Goal: Information Seeking & Learning: Learn about a topic

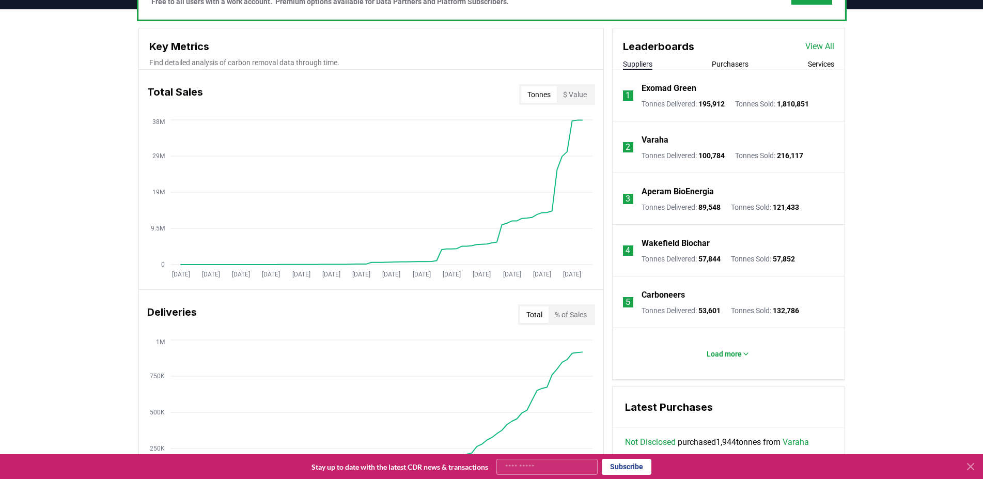
scroll to position [615, 0]
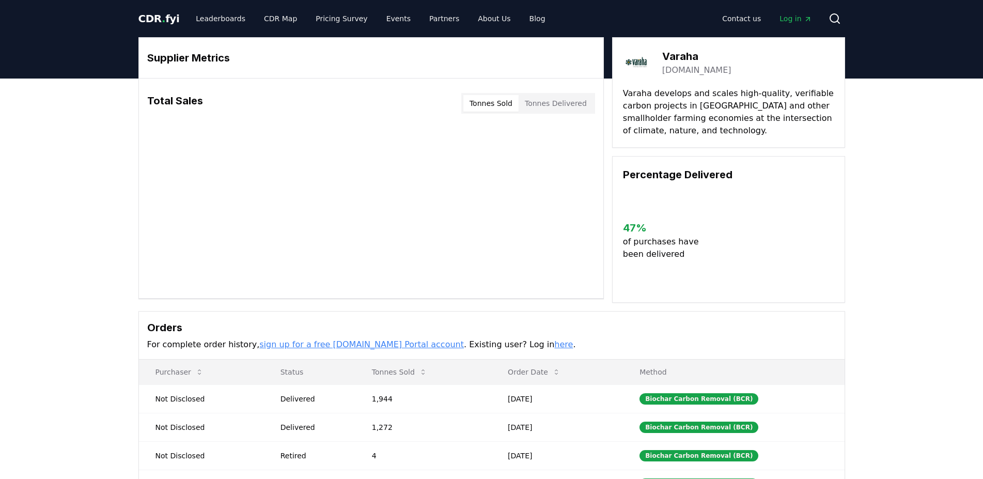
click at [689, 53] on body "CDR . fyi Leaderboards CDR Map Pricing Survey Events Partners About Us Blog Con…" at bounding box center [491, 359] width 983 height 719
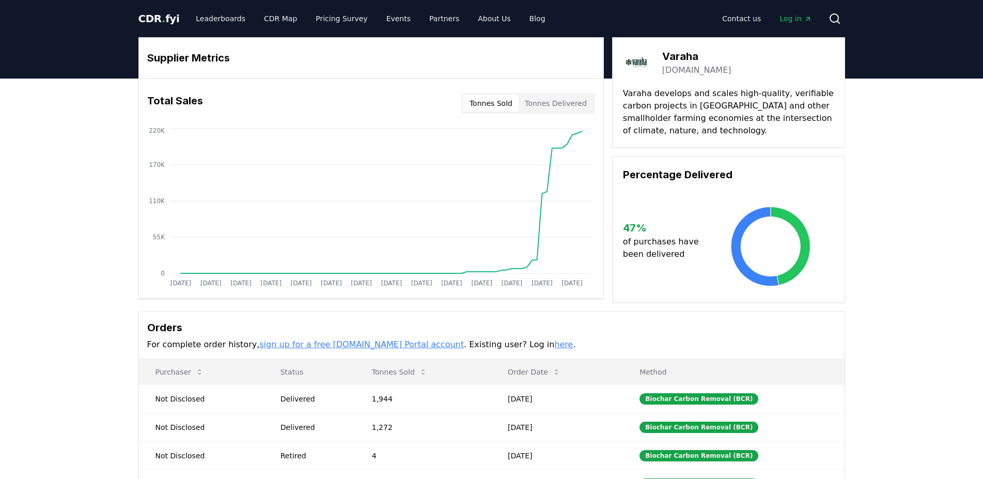
click at [689, 53] on h3 "Varaha" at bounding box center [696, 56] width 69 height 15
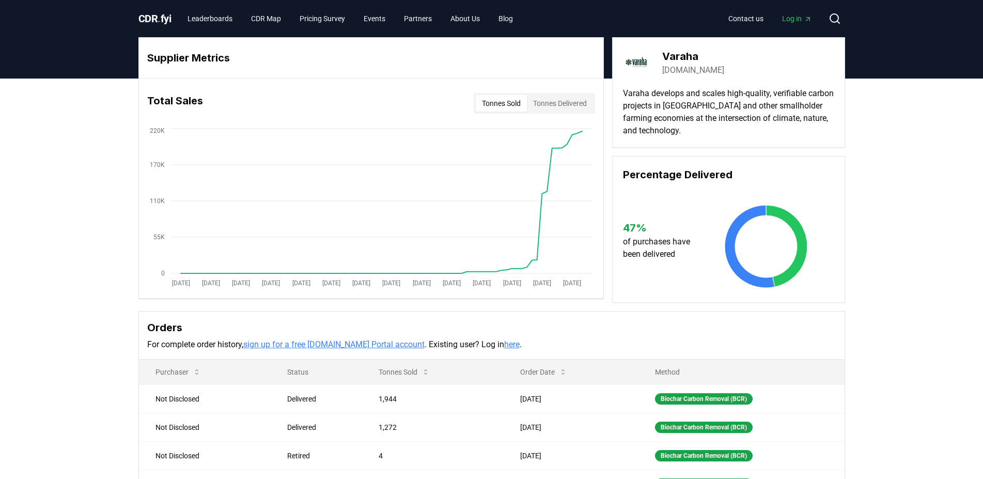
click at [694, 96] on p "Varaha develops and scales high-quality, verifiable carbon projects in India an…" at bounding box center [728, 112] width 211 height 50
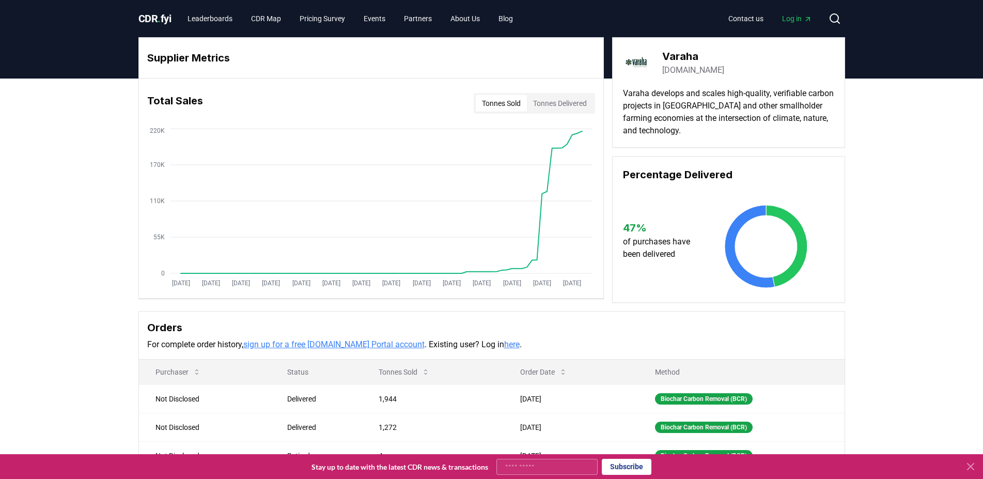
click at [542, 109] on button "Tonnes Delivered" at bounding box center [560, 103] width 66 height 17
click at [514, 111] on button "Tonnes Sold" at bounding box center [501, 103] width 51 height 17
click at [572, 107] on button "Tonnes Delivered" at bounding box center [560, 103] width 66 height 17
click at [316, 20] on link "Pricing Survey" at bounding box center [322, 18] width 62 height 19
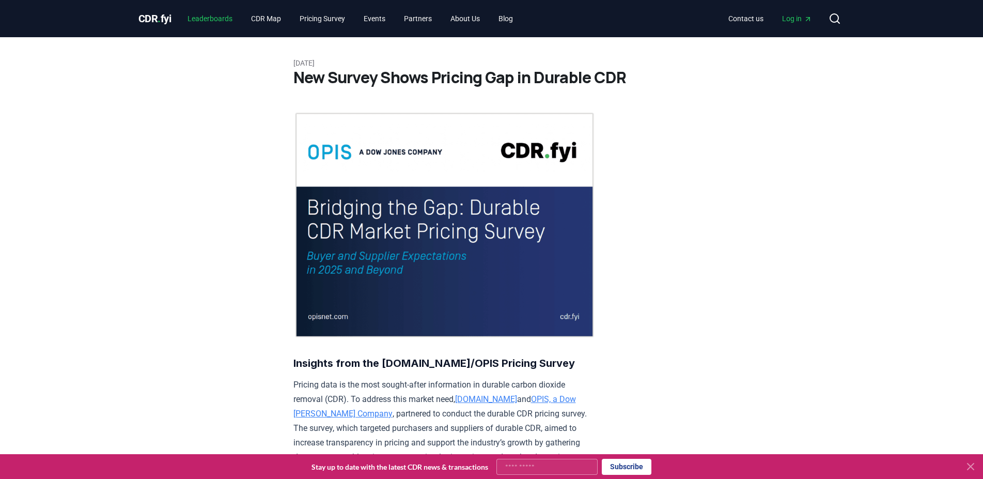
click at [197, 22] on link "Leaderboards" at bounding box center [209, 18] width 61 height 19
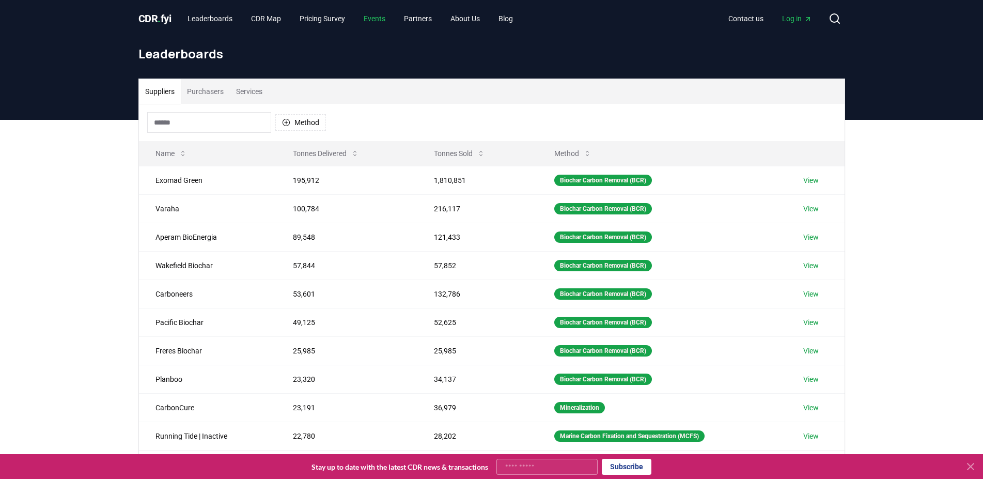
click at [379, 19] on link "Events" at bounding box center [374, 18] width 38 height 19
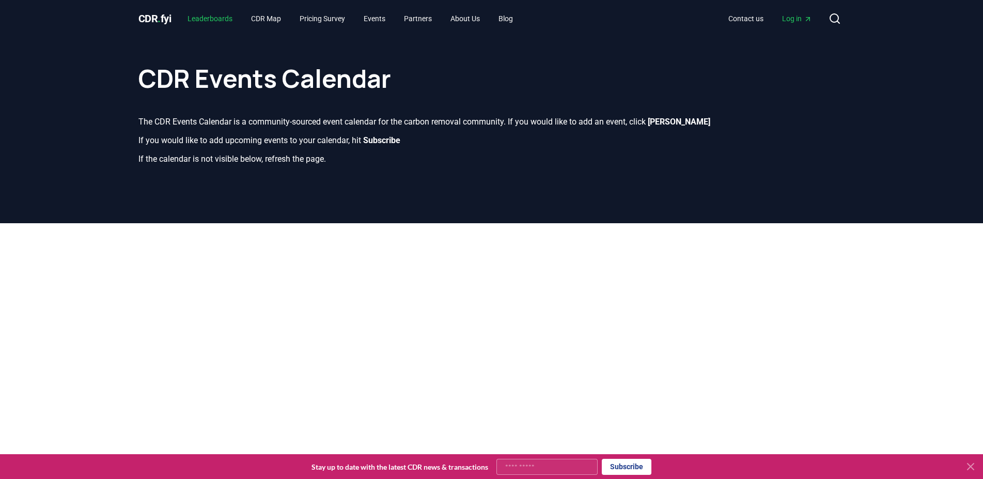
click at [207, 17] on link "Leaderboards" at bounding box center [209, 18] width 61 height 19
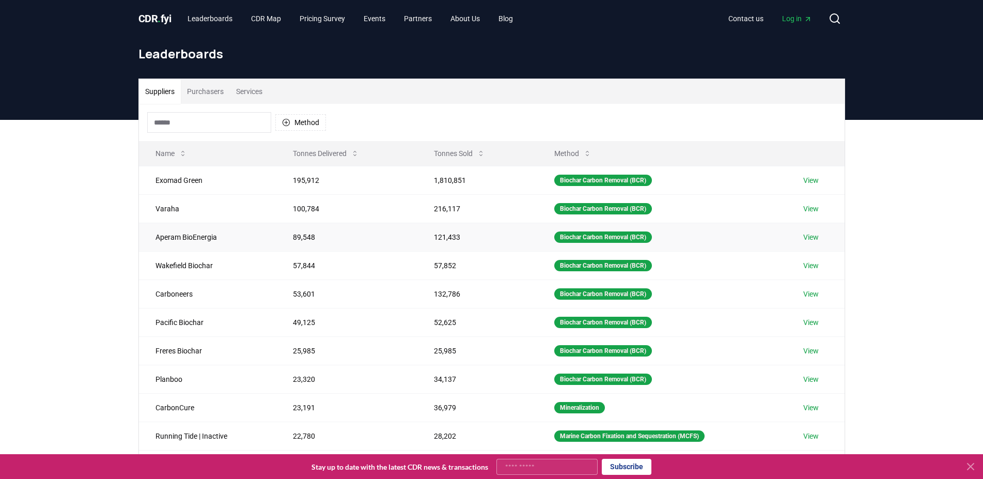
click at [193, 231] on td "Aperam BioEnergia" at bounding box center [207, 237] width 137 height 28
click at [187, 273] on td "Wakefield Biochar" at bounding box center [207, 265] width 137 height 28
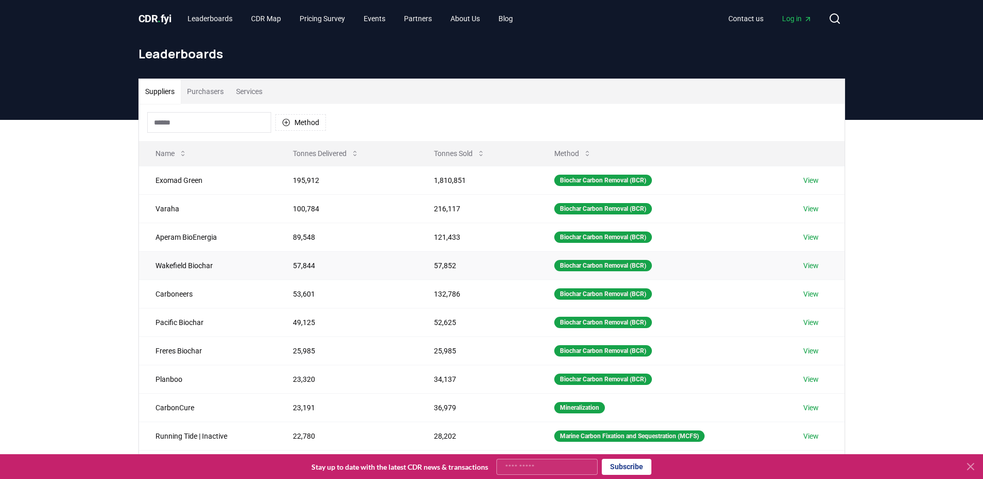
click at [187, 273] on td "Wakefield Biochar" at bounding box center [207, 265] width 137 height 28
click at [182, 283] on td "Carboneers" at bounding box center [207, 293] width 137 height 28
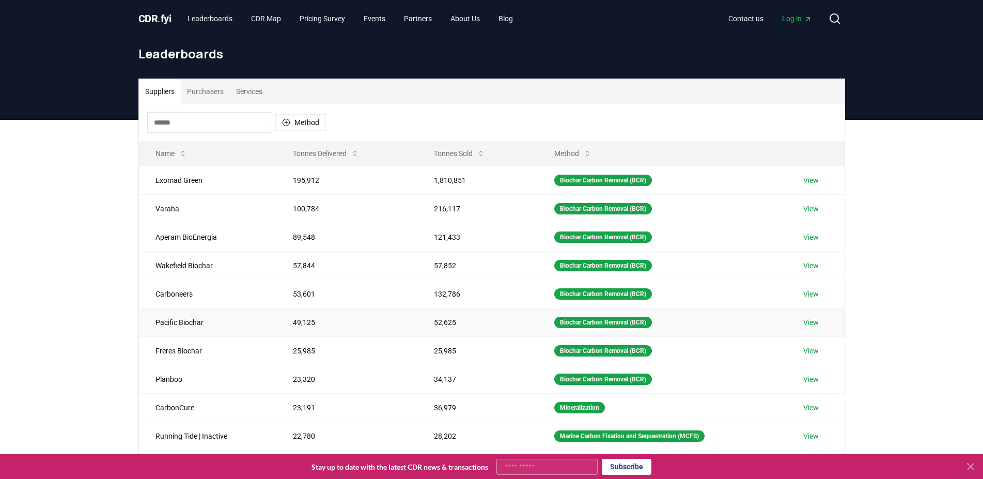
click at [192, 322] on td "Pacific Biochar" at bounding box center [207, 322] width 137 height 28
click at [206, 364] on td "Freres Biochar" at bounding box center [207, 350] width 137 height 28
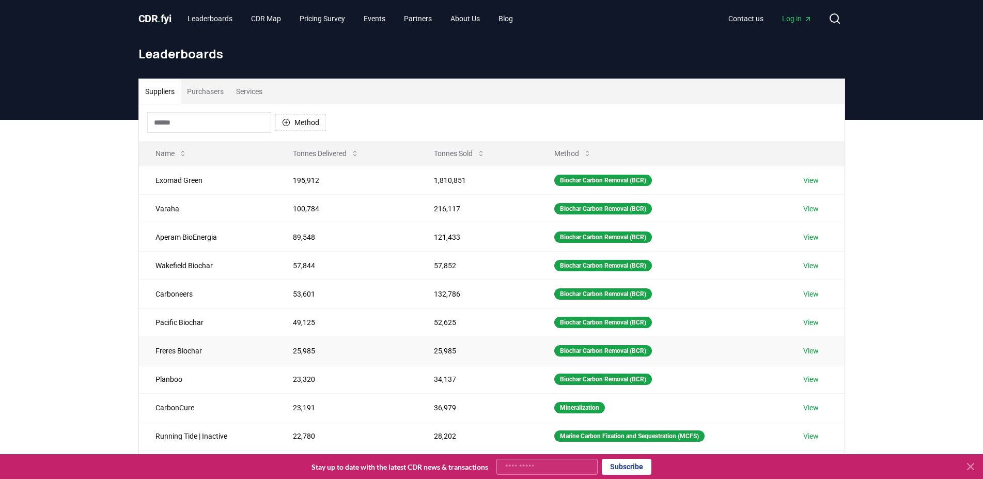
click at [206, 364] on td "Freres Biochar" at bounding box center [207, 350] width 137 height 28
click at [203, 382] on td "Planboo" at bounding box center [207, 379] width 137 height 28
click at [197, 410] on td "CarbonCure" at bounding box center [207, 407] width 137 height 28
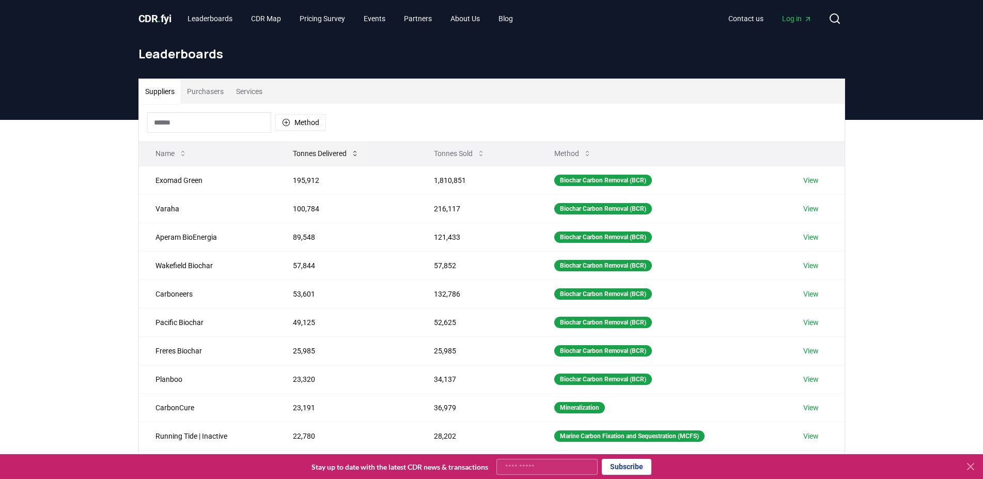
click at [347, 156] on button "Tonnes Delivered" at bounding box center [326, 153] width 83 height 21
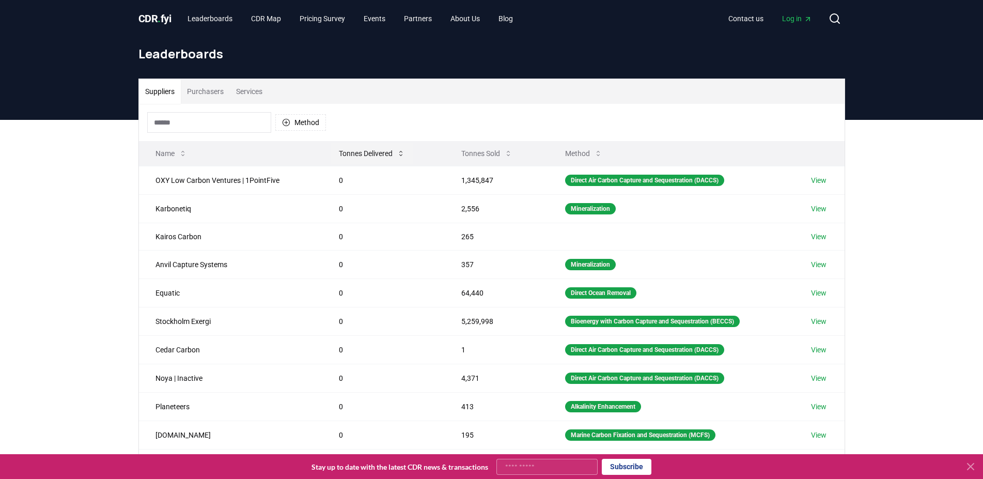
click at [359, 158] on button "Tonnes Delivered" at bounding box center [372, 153] width 83 height 21
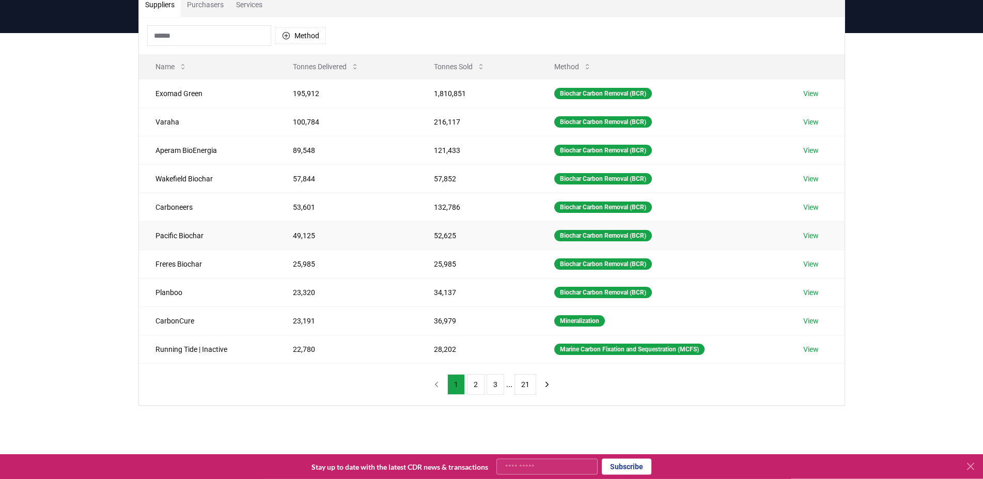
scroll to position [88, 0]
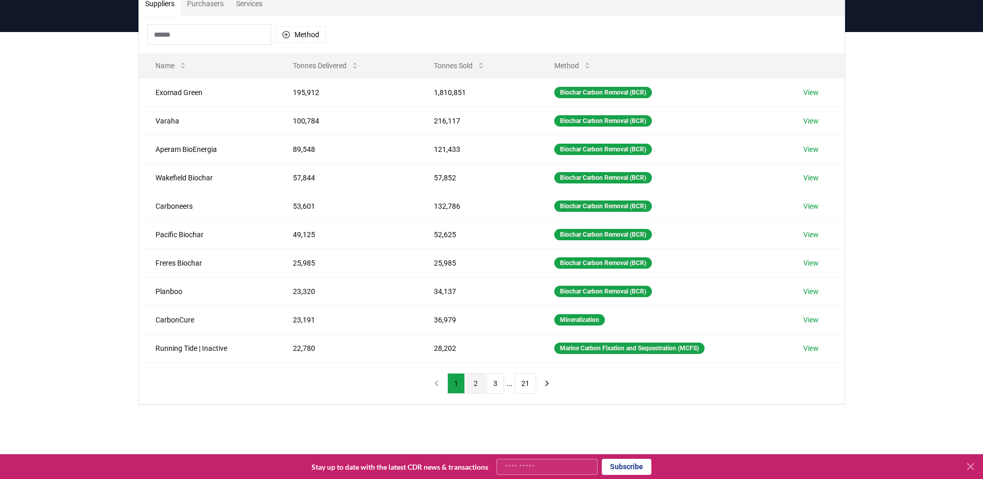
click at [473, 386] on button "2" at bounding box center [476, 383] width 18 height 21
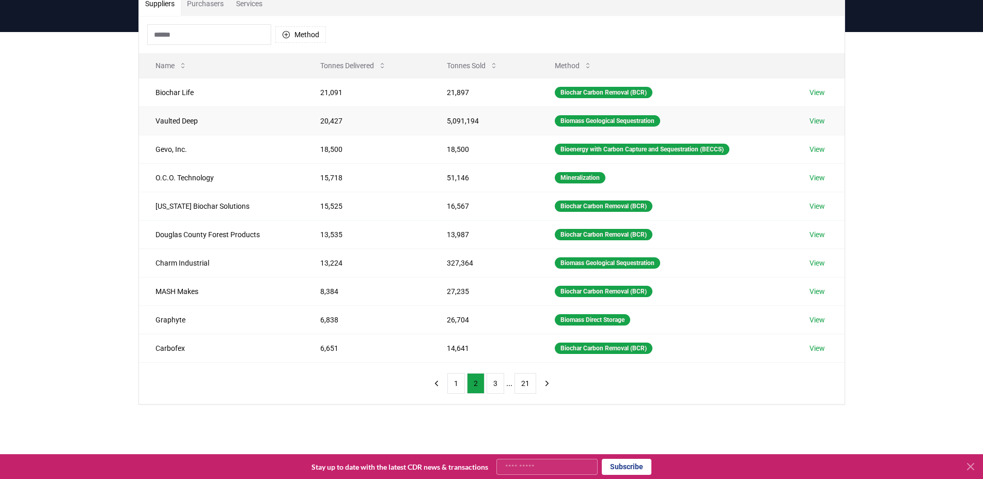
click at [176, 124] on td "Vaulted Deep" at bounding box center [221, 120] width 165 height 28
click at [162, 149] on td "Gevo, Inc." at bounding box center [221, 149] width 165 height 28
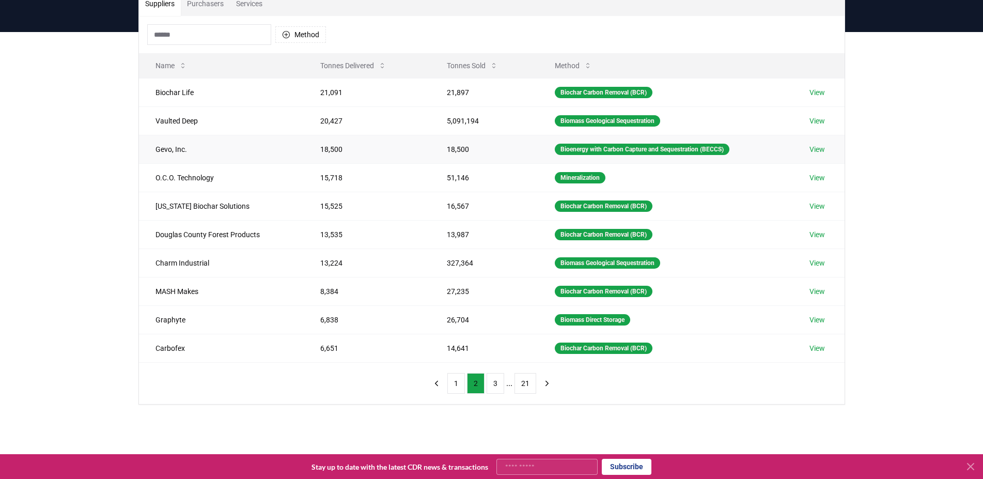
click at [162, 149] on td "Gevo, Inc." at bounding box center [221, 149] width 165 height 28
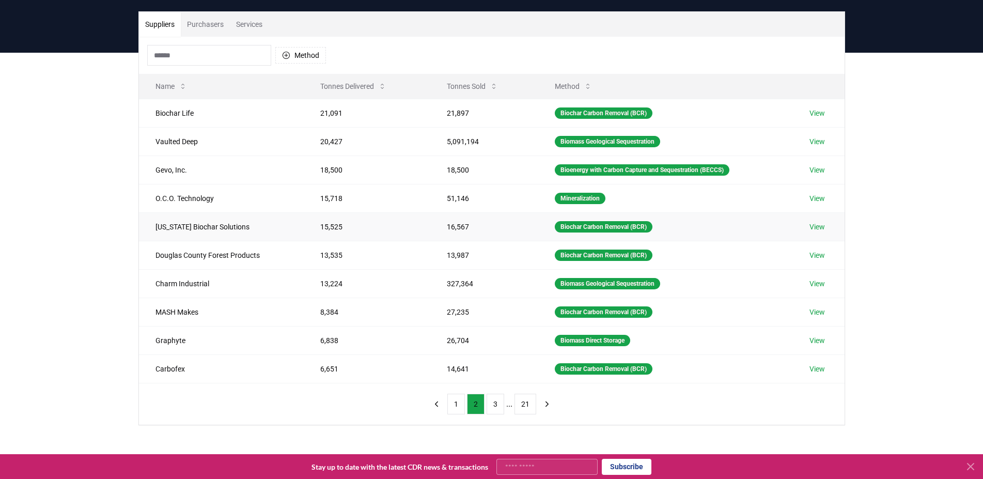
click at [189, 227] on td "Oregon Biochar Solutions" at bounding box center [221, 226] width 165 height 28
click at [244, 265] on td "Douglas County Forest Products" at bounding box center [221, 255] width 165 height 28
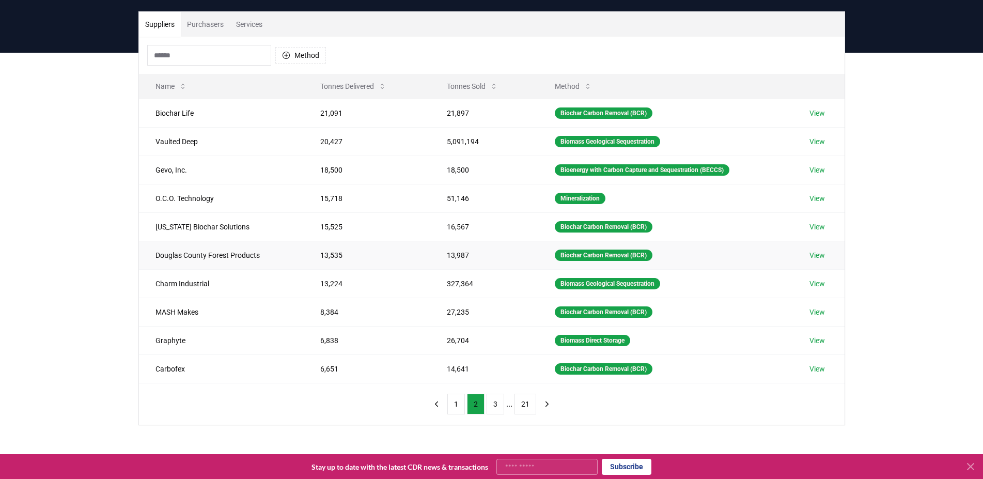
click at [244, 265] on td "Douglas County Forest Products" at bounding box center [221, 255] width 165 height 28
click at [270, 301] on td "MASH Makes" at bounding box center [221, 311] width 165 height 28
click at [257, 294] on td "Charm Industrial" at bounding box center [221, 283] width 165 height 28
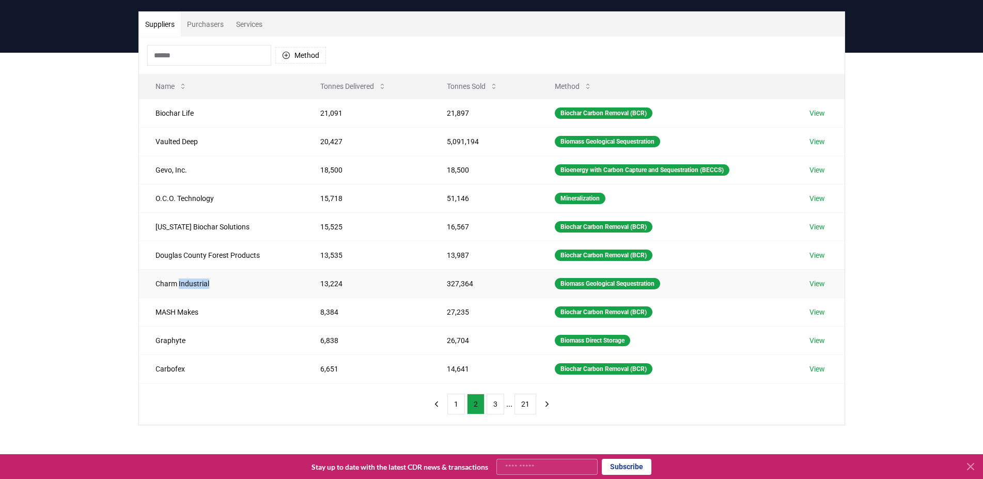
click at [257, 294] on td "Charm Industrial" at bounding box center [221, 283] width 165 height 28
click at [403, 346] on td "6,838" at bounding box center [367, 340] width 127 height 28
click at [497, 408] on button "3" at bounding box center [496, 404] width 18 height 21
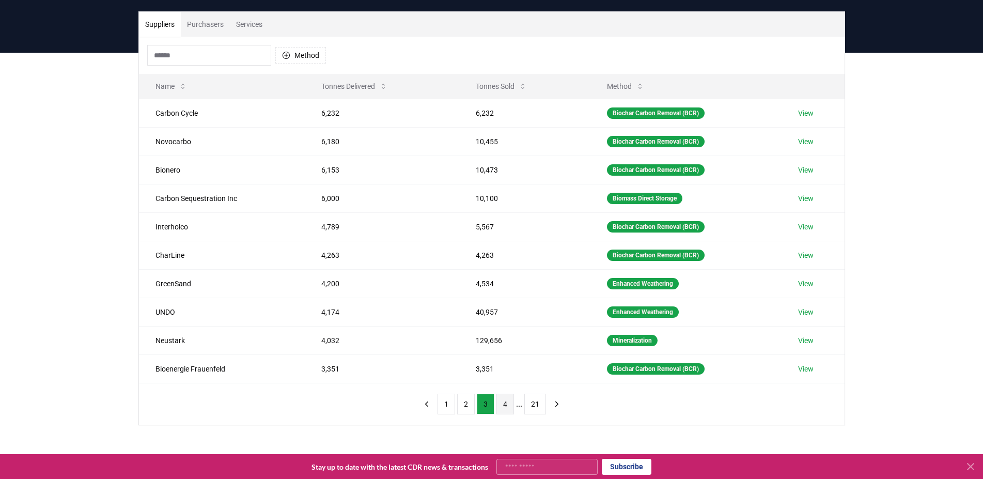
click at [509, 408] on button "4" at bounding box center [505, 404] width 18 height 21
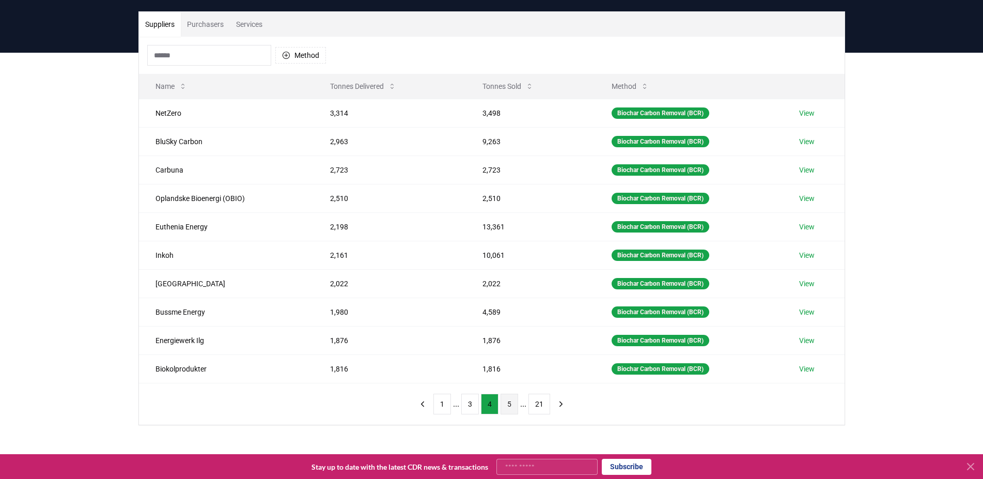
click at [509, 408] on button "5" at bounding box center [509, 404] width 18 height 21
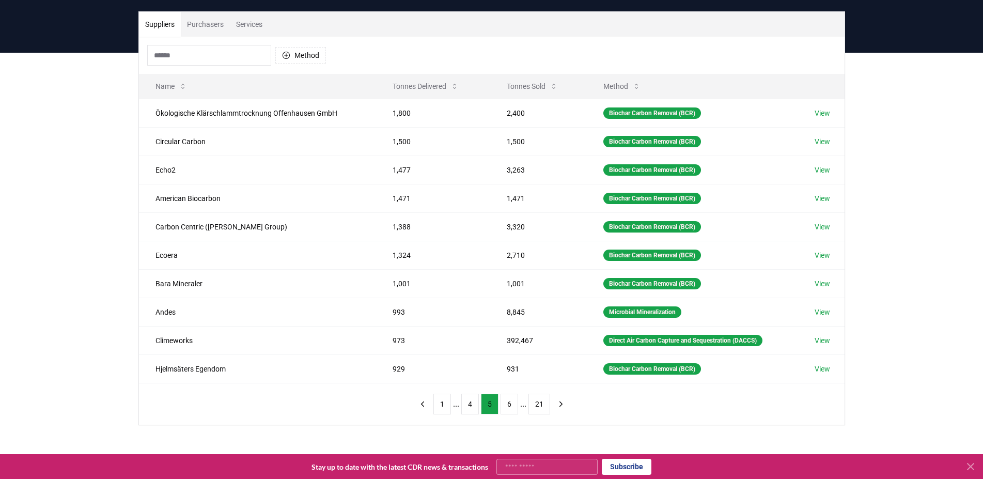
click at [523, 406] on li "..." at bounding box center [523, 404] width 6 height 12
click at [530, 405] on button "21" at bounding box center [539, 404] width 22 height 21
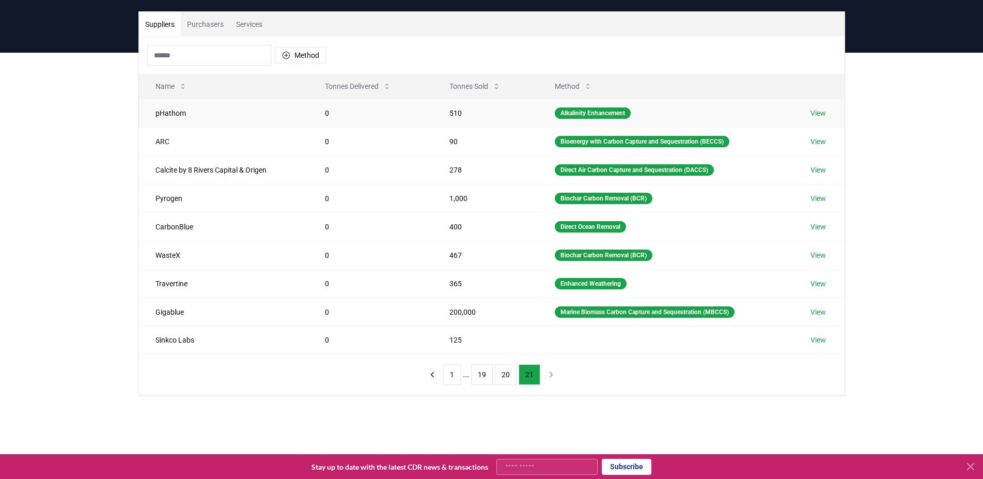
click at [463, 105] on td "510" at bounding box center [485, 113] width 105 height 28
click at [472, 93] on button "Tonnes Sold" at bounding box center [475, 86] width 68 height 21
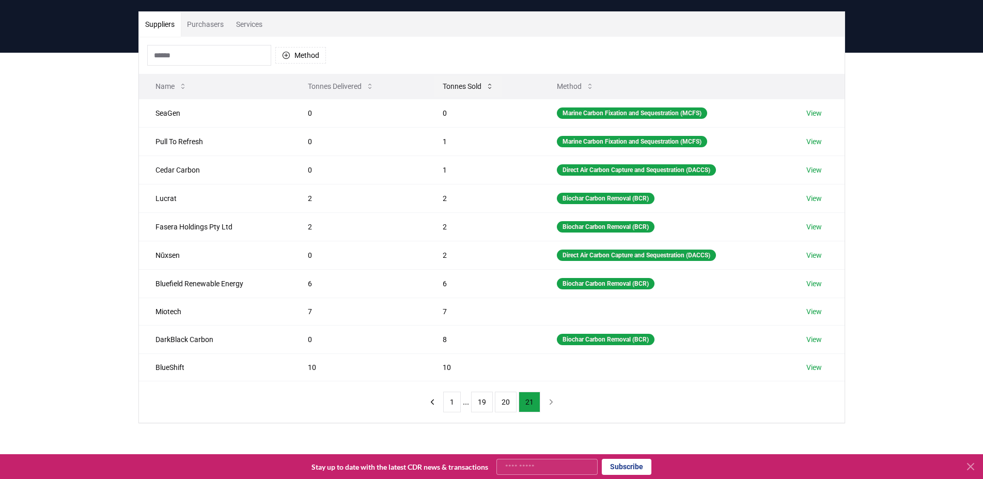
click at [478, 83] on button "Tonnes Sold" at bounding box center [468, 86] width 68 height 21
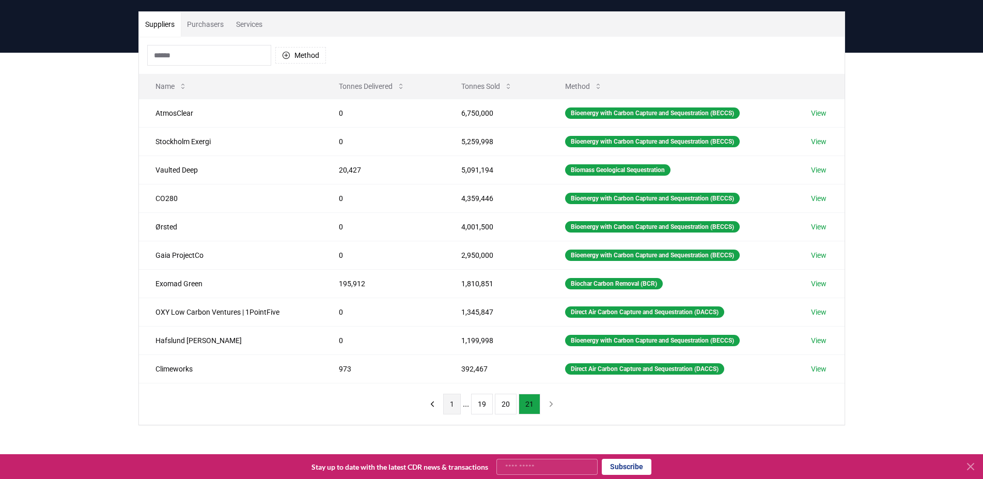
click at [450, 410] on button "1" at bounding box center [452, 404] width 18 height 21
click at [169, 120] on td "AtmosClear" at bounding box center [230, 113] width 183 height 28
drag, startPoint x: 173, startPoint y: 118, endPoint x: 316, endPoint y: 27, distance: 169.8
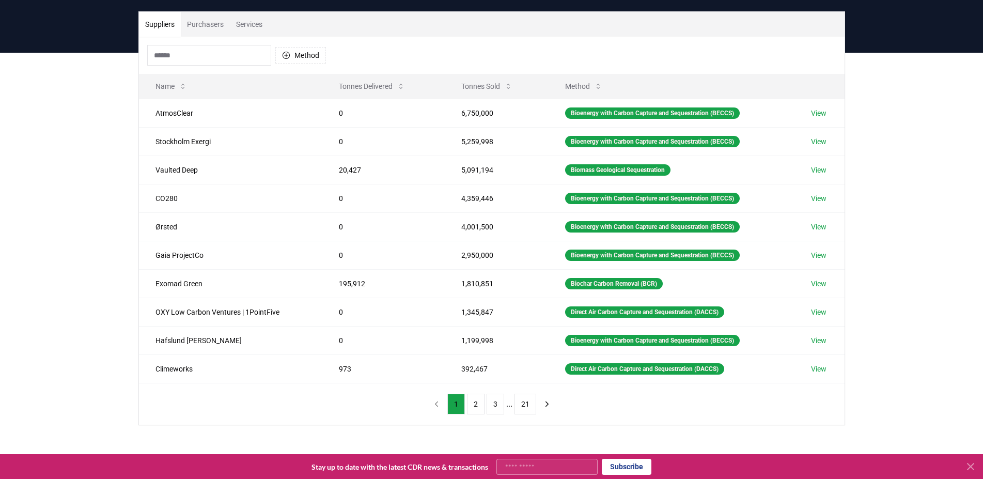
click at [326, 74] on div "Name Tonnes Delivered Tonnes Sold Method AtmosClear 0 6,750,000 Bioenergy with …" at bounding box center [492, 228] width 706 height 309
click at [164, 112] on td "AtmosClear" at bounding box center [230, 113] width 183 height 28
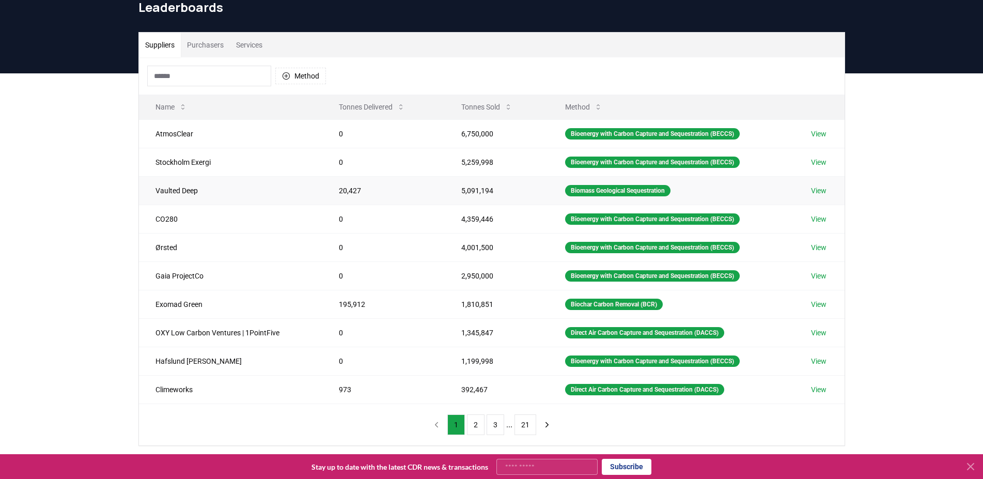
click at [190, 191] on td "Vaulted Deep" at bounding box center [230, 190] width 183 height 28
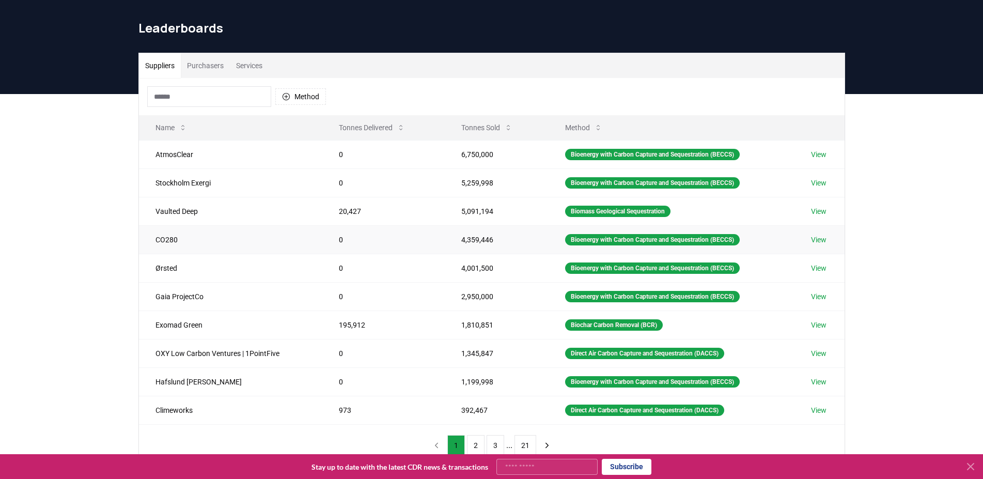
click at [158, 239] on td "CO280" at bounding box center [230, 239] width 183 height 28
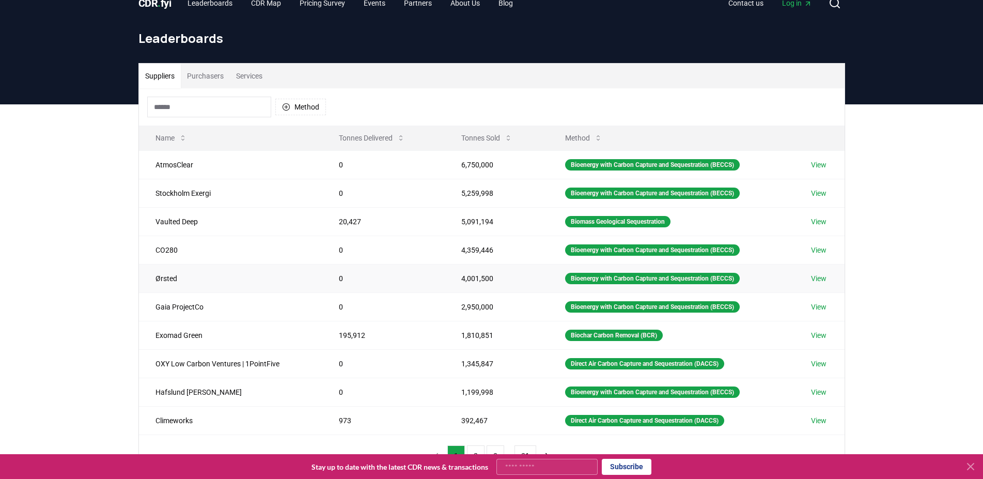
click at [156, 283] on td "Ørsted" at bounding box center [230, 278] width 183 height 28
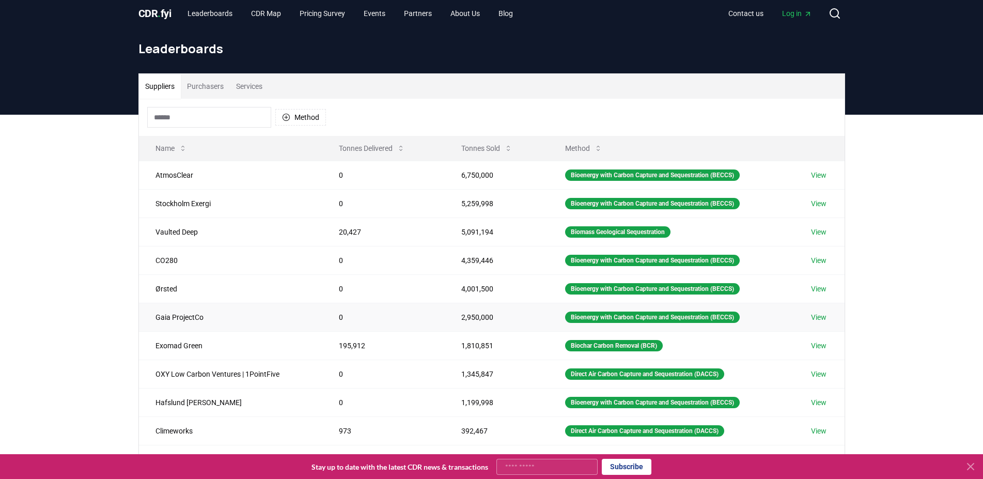
click at [181, 313] on td "Gaia ProjectCo" at bounding box center [230, 317] width 183 height 28
click at [173, 342] on td "Exomad Green" at bounding box center [230, 345] width 183 height 28
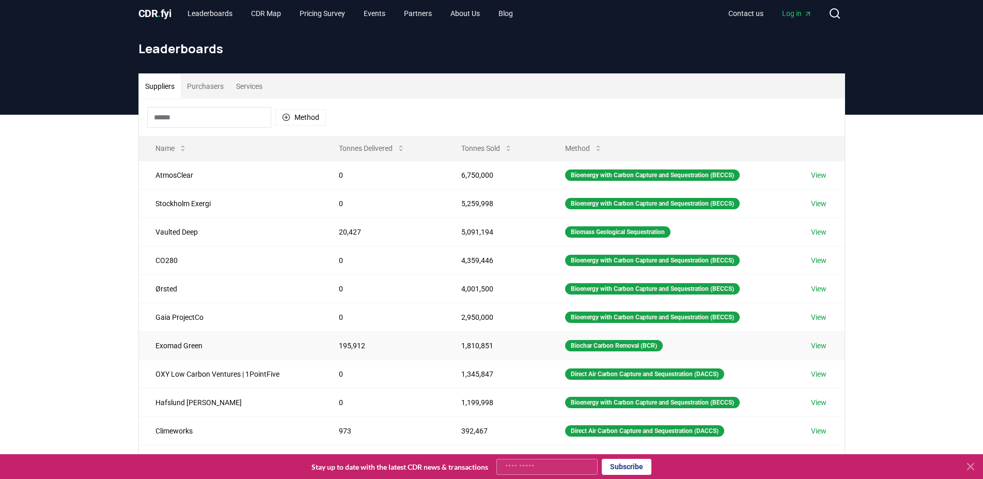
click at [173, 342] on td "Exomad Green" at bounding box center [230, 345] width 183 height 28
click at [193, 368] on td "OXY Low Carbon Ventures | 1PointFive" at bounding box center [230, 373] width 183 height 28
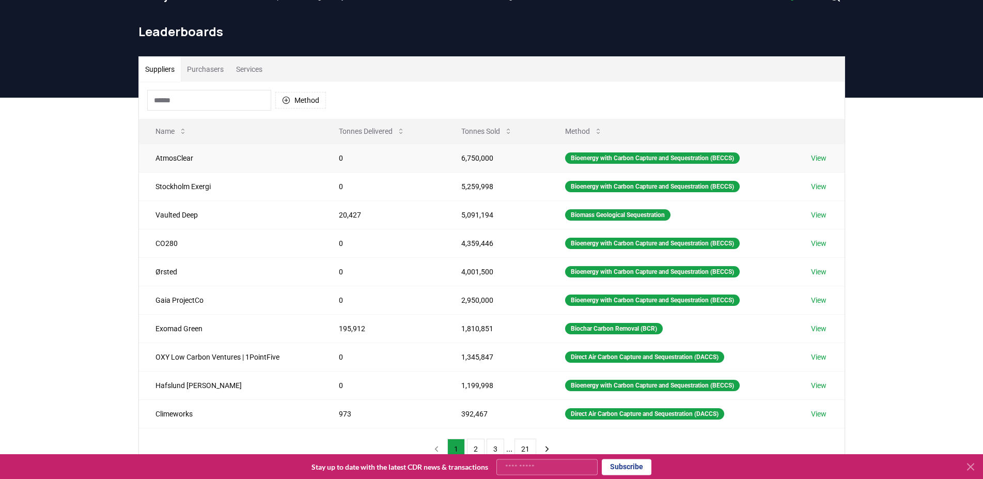
scroll to position [0, 0]
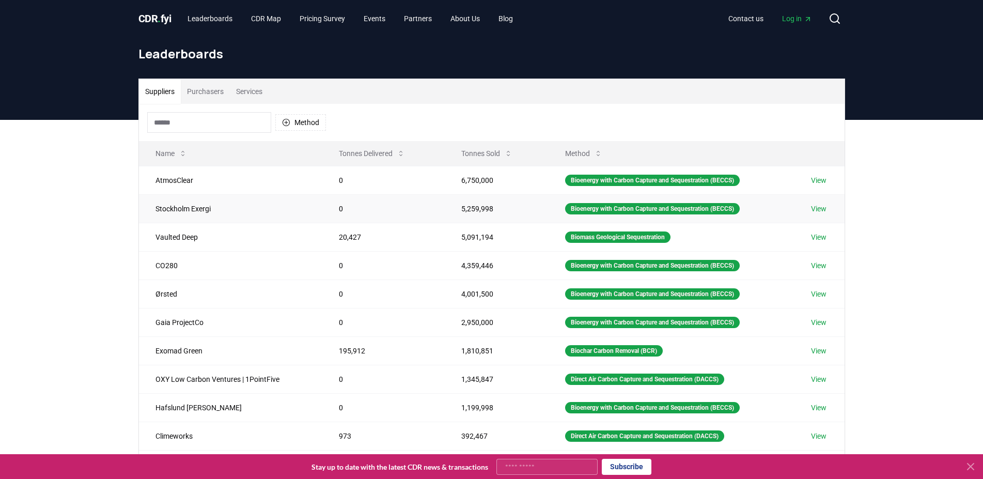
click at [767, 196] on td "Bioenergy with Carbon Capture and Sequestration (BECCS)" at bounding box center [671, 208] width 246 height 28
drag, startPoint x: 813, startPoint y: 230, endPoint x: 817, endPoint y: 236, distance: 6.6
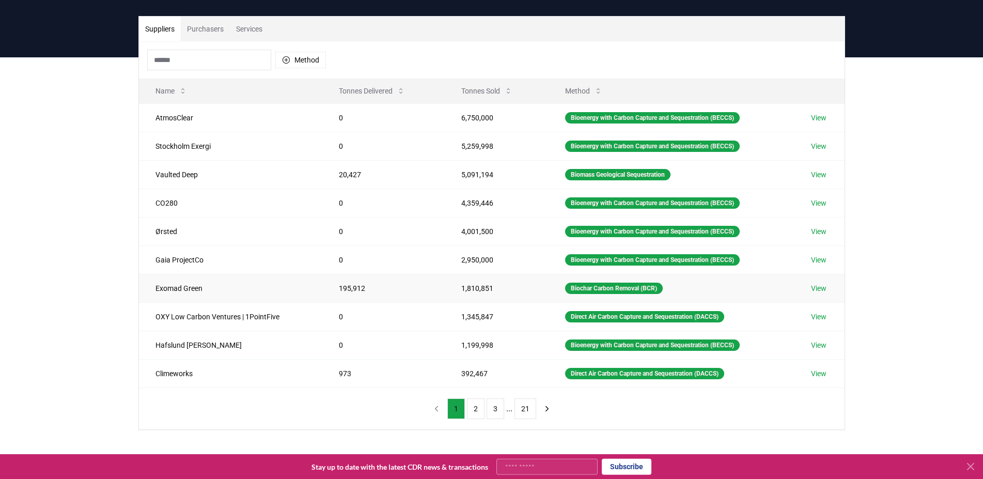
scroll to position [89, 0]
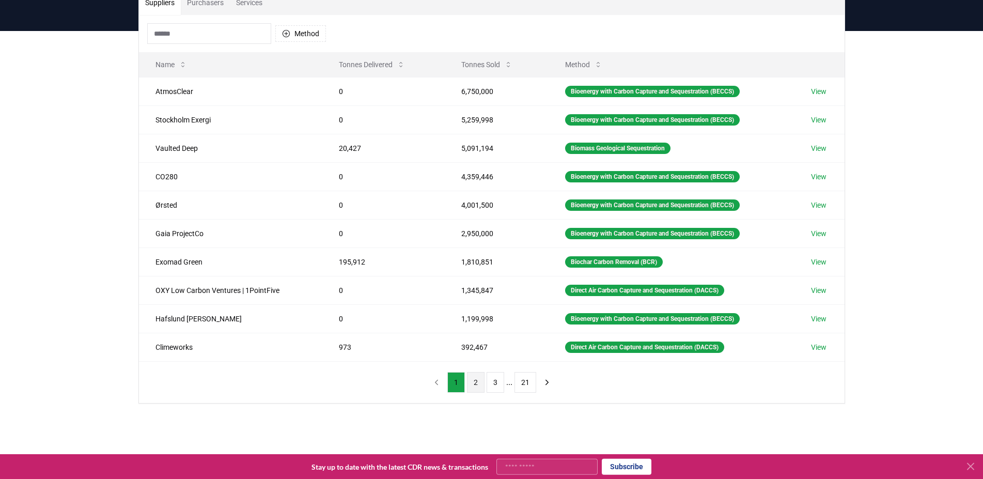
click at [479, 384] on button "2" at bounding box center [476, 382] width 18 height 21
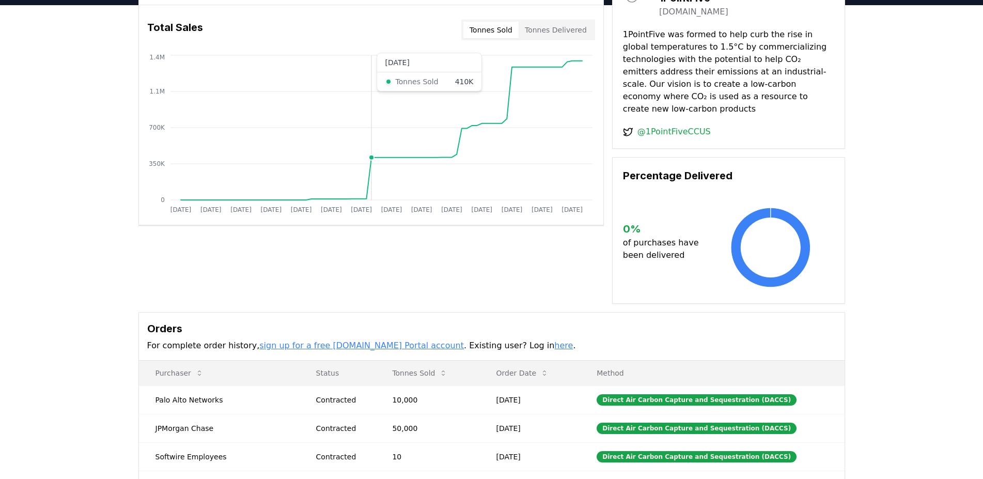
scroll to position [176, 0]
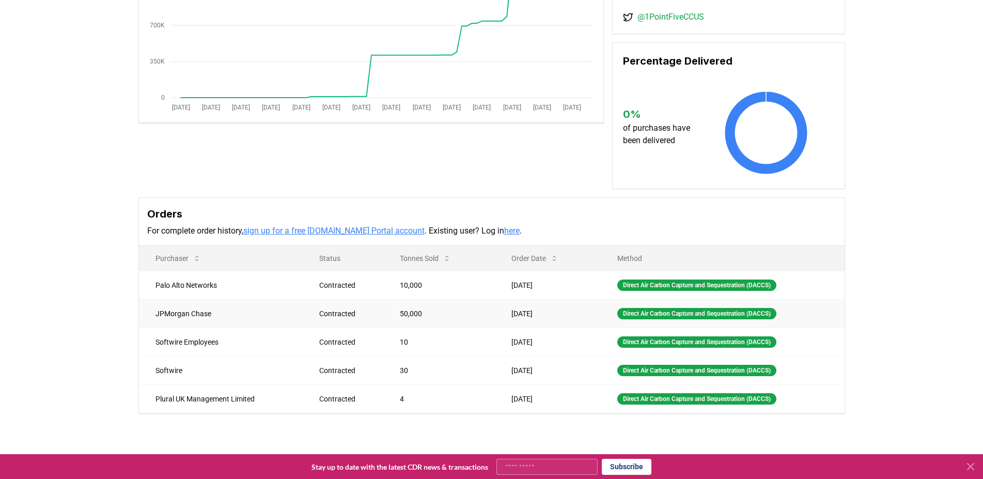
click at [197, 319] on td "JPMorgan Chase" at bounding box center [221, 313] width 164 height 28
click at [195, 291] on td "Palo Alto Networks" at bounding box center [221, 285] width 164 height 28
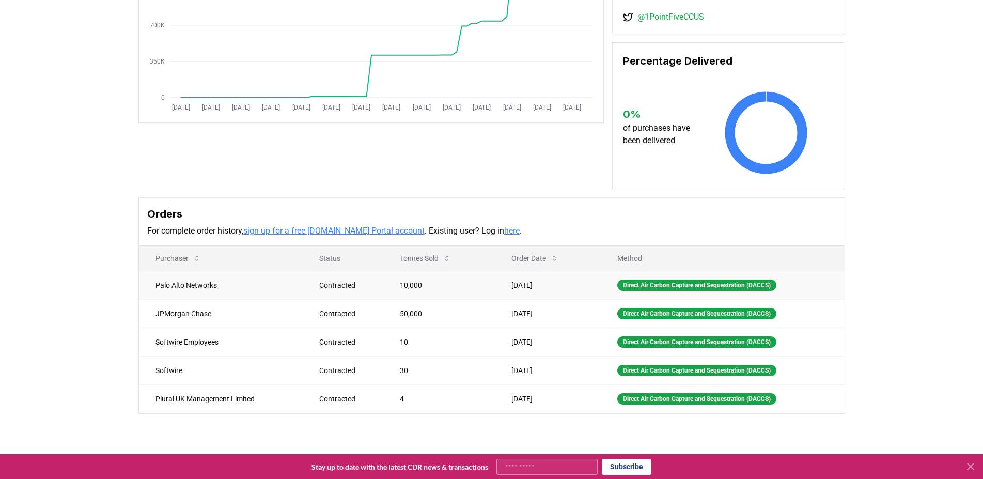
click at [195, 291] on td "Palo Alto Networks" at bounding box center [221, 285] width 164 height 28
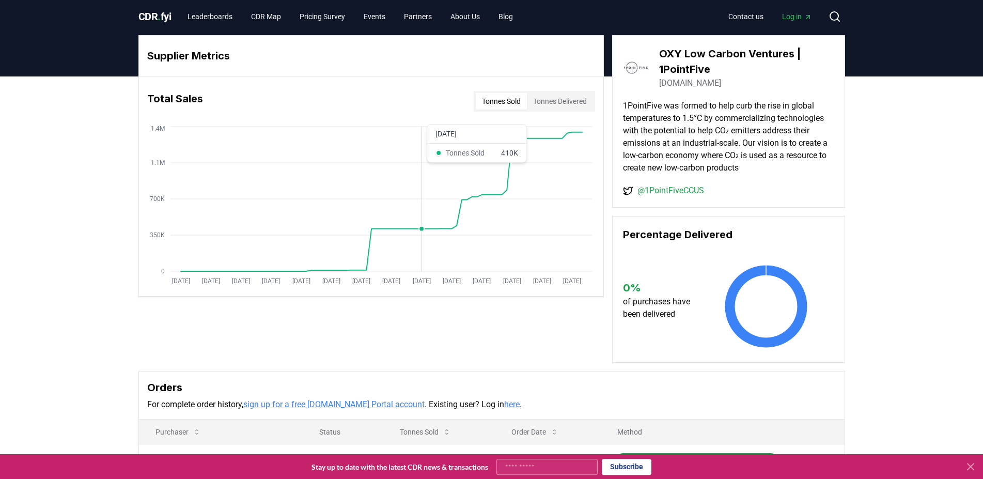
scroll to position [0, 0]
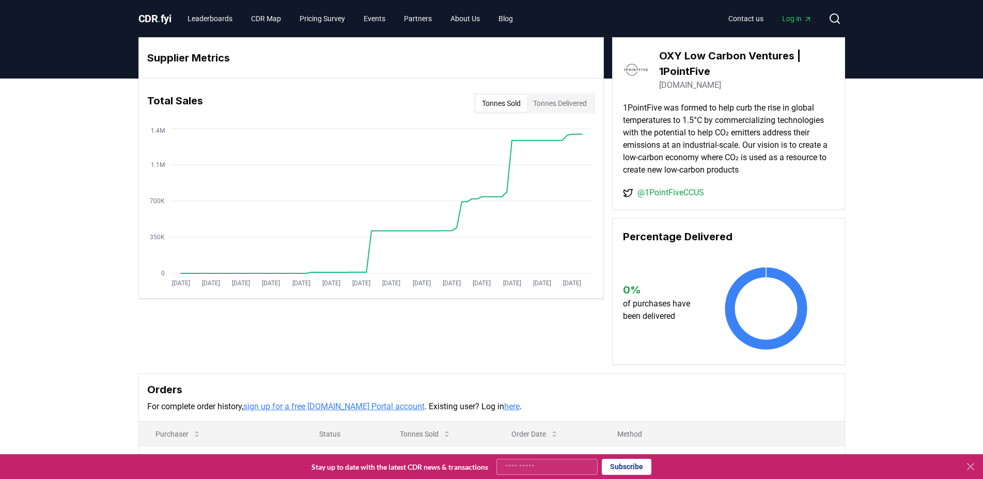
click at [552, 104] on button "Tonnes Delivered" at bounding box center [560, 103] width 66 height 17
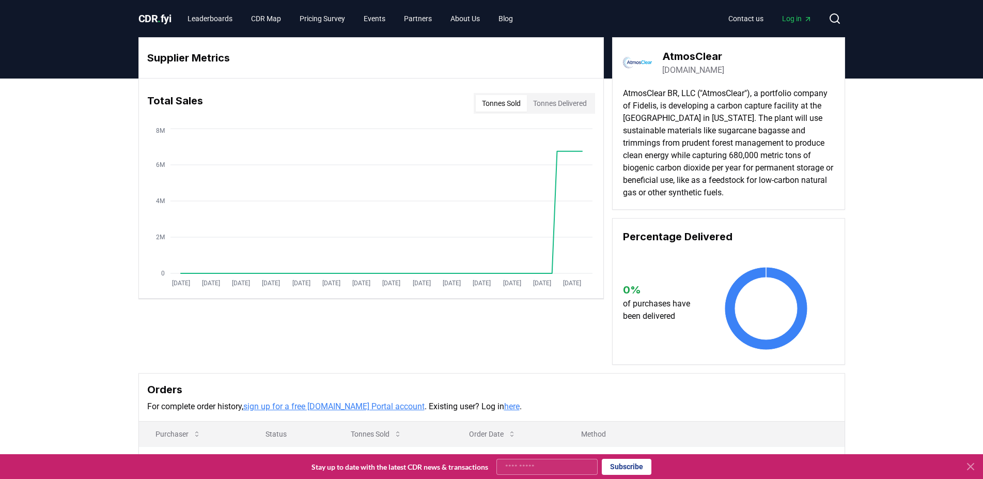
click at [709, 115] on p "AtmosClear BR, LLC ("AtmosClear"), a portfolio company of Fidelis, is developin…" at bounding box center [728, 143] width 211 height 112
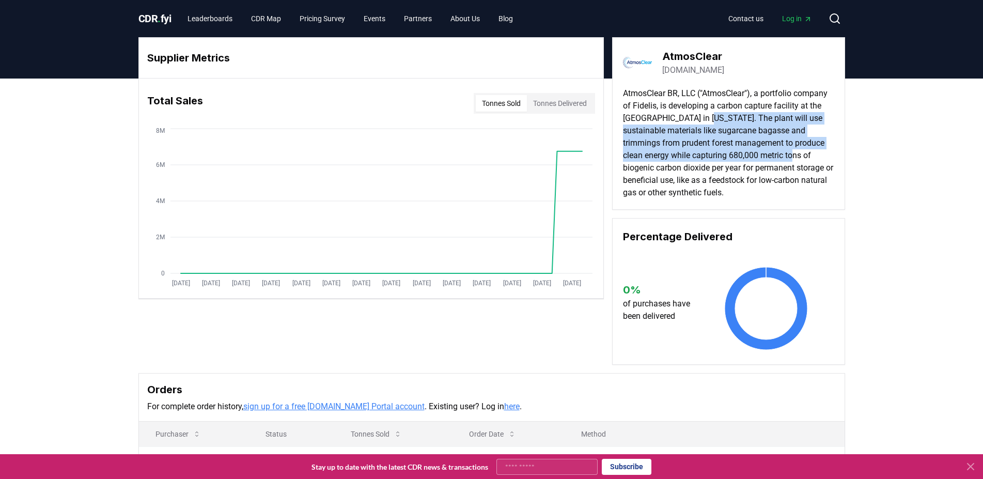
drag, startPoint x: 709, startPoint y: 115, endPoint x: 748, endPoint y: 152, distance: 54.4
click at [748, 152] on p "AtmosClear BR, LLC ("AtmosClear"), a portfolio company of Fidelis, is developin…" at bounding box center [728, 143] width 211 height 112
drag, startPoint x: 748, startPoint y: 152, endPoint x: 717, endPoint y: 113, distance: 50.3
click at [717, 113] on p "AtmosClear BR, LLC ("AtmosClear"), a portfolio company of Fidelis, is developin…" at bounding box center [728, 143] width 211 height 112
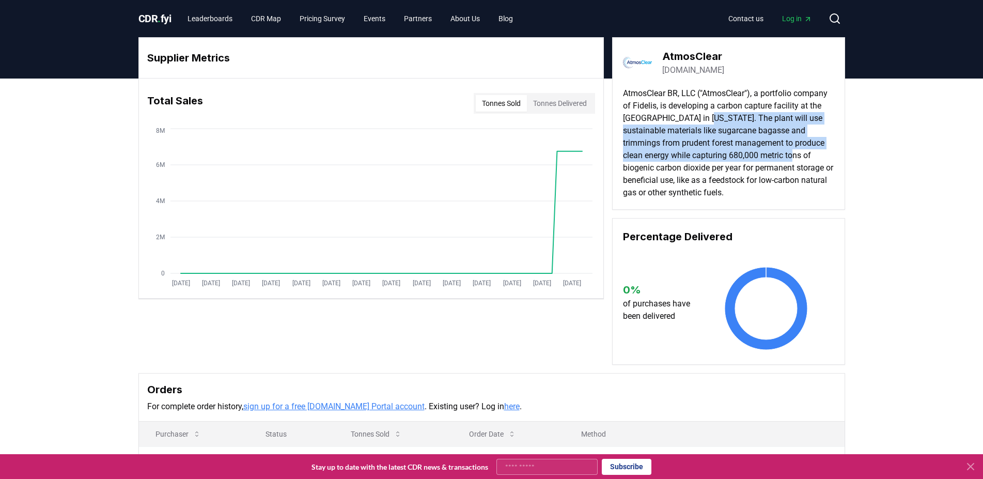
click at [717, 113] on p "AtmosClear BR, LLC ("AtmosClear"), a portfolio company of Fidelis, is developin…" at bounding box center [728, 143] width 211 height 112
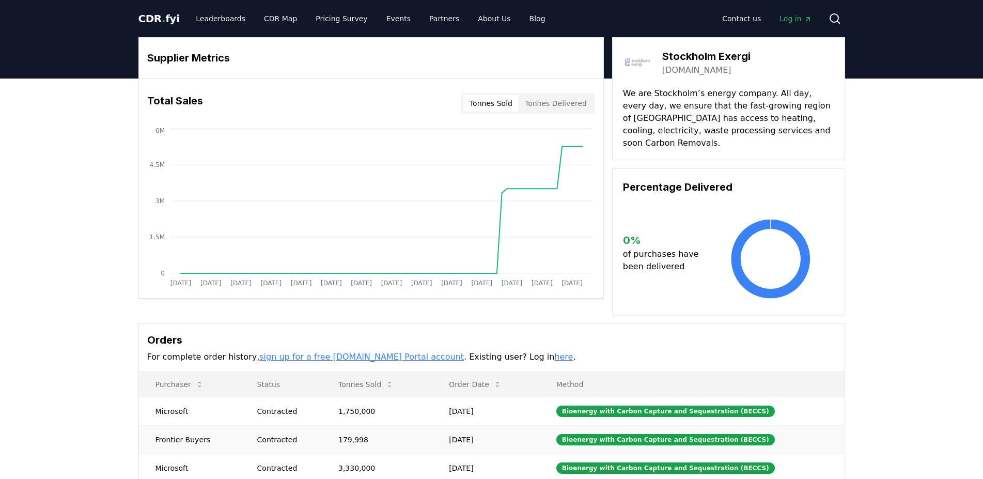
scroll to position [229, 0]
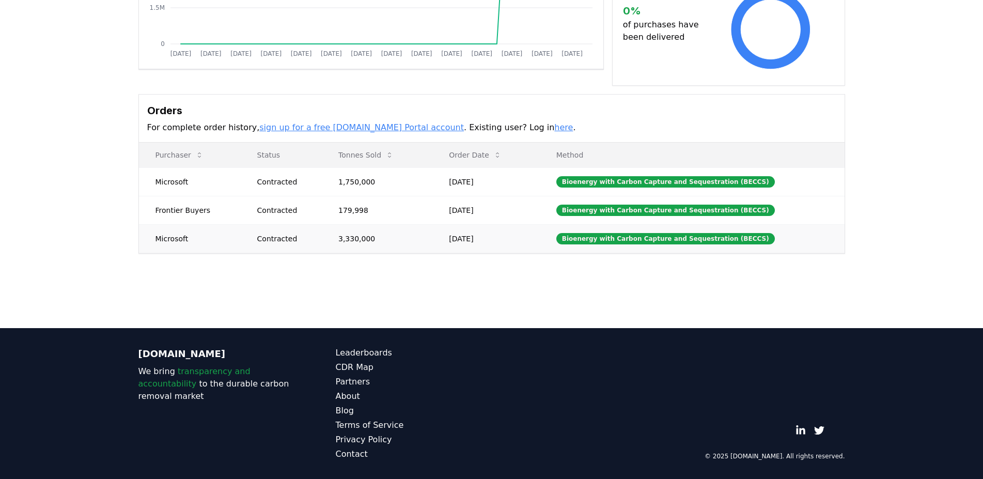
click at [182, 228] on td "Microsoft" at bounding box center [190, 238] width 102 height 28
click at [154, 177] on td "Microsoft" at bounding box center [190, 181] width 102 height 28
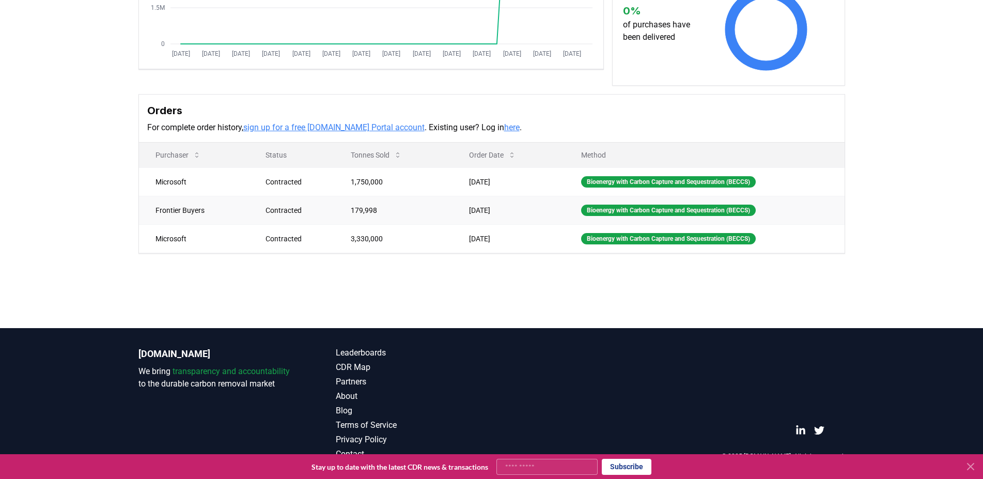
click at [163, 198] on td "Frontier Buyers" at bounding box center [194, 210] width 110 height 28
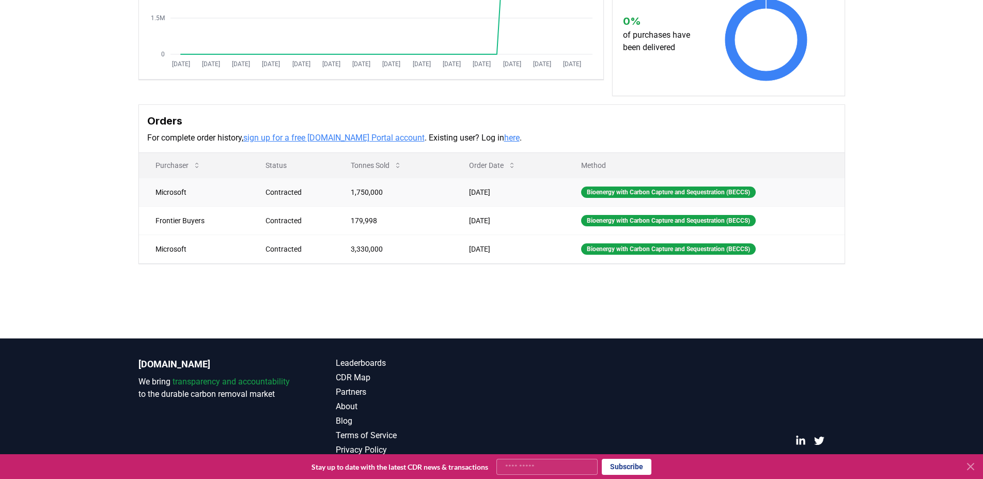
click at [507, 181] on td "May 06, 2025" at bounding box center [508, 192] width 112 height 28
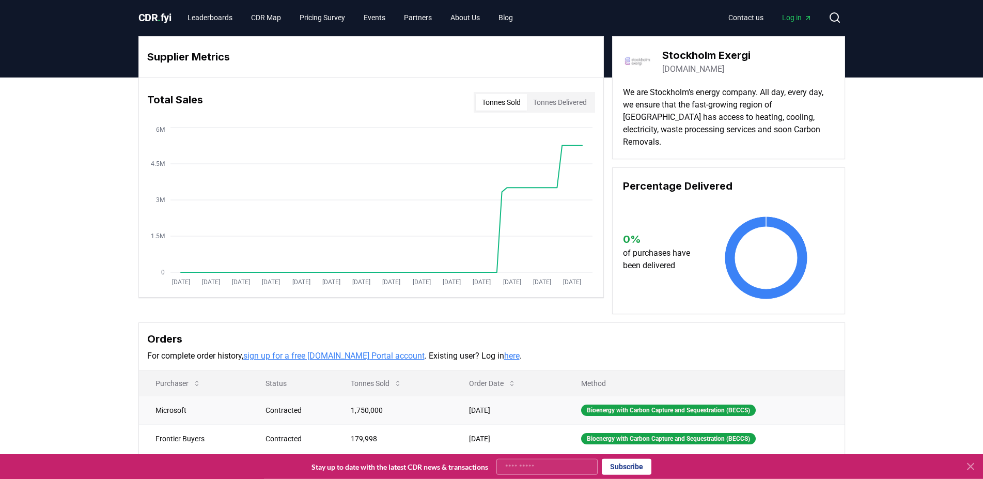
scroll to position [0, 0]
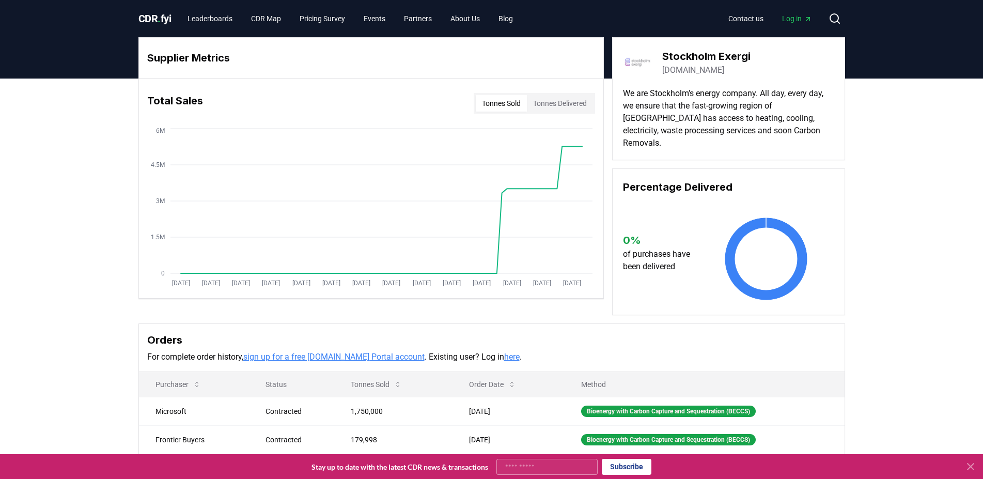
click at [748, 88] on p "We are Stockholm’s energy company. All day, every day, we ensure that the fast-…" at bounding box center [728, 118] width 211 height 62
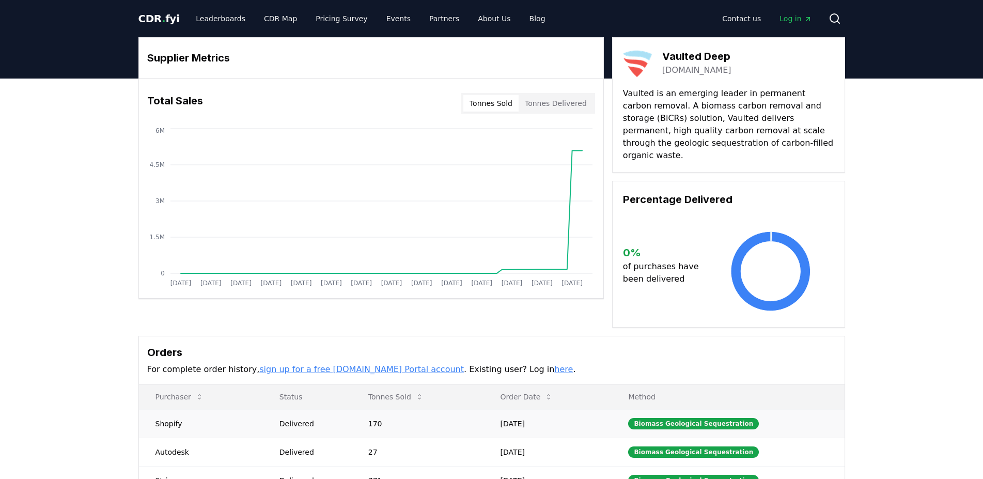
scroll to position [253, 0]
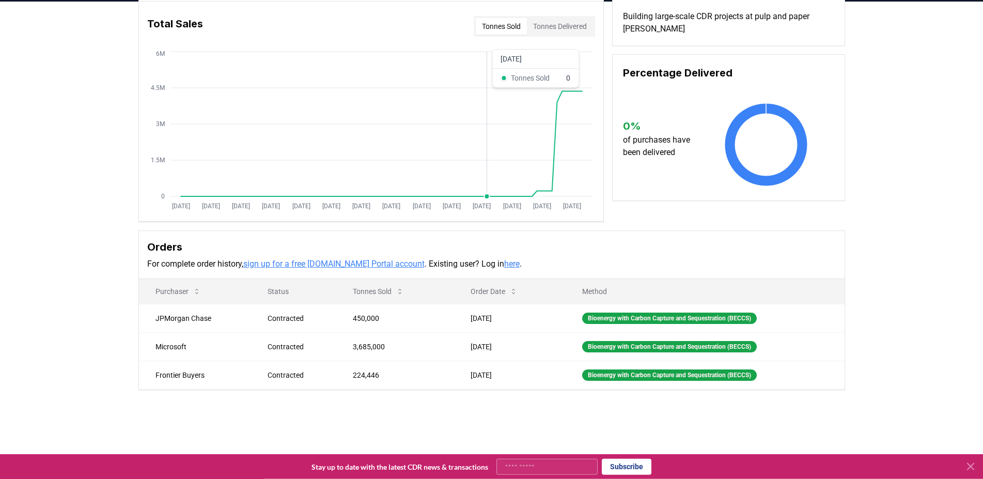
scroll to position [88, 0]
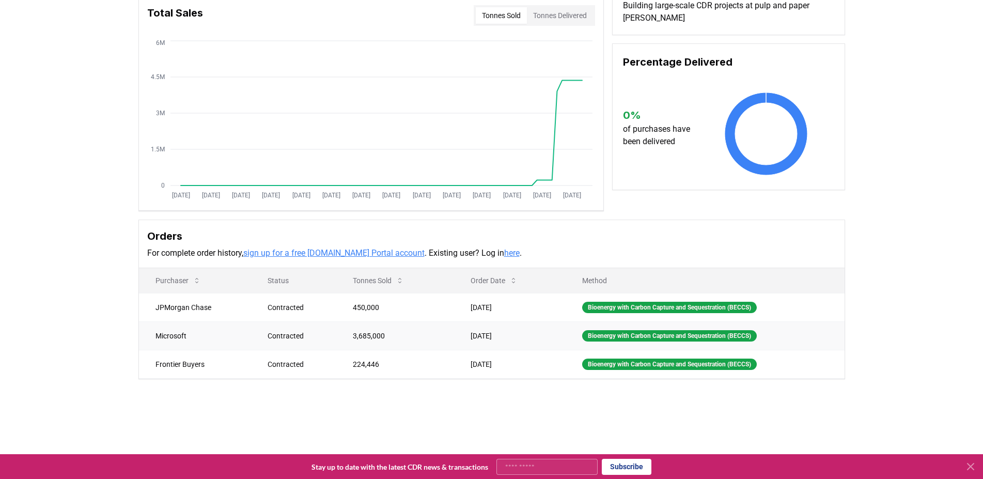
click at [500, 343] on td "Apr 11, 2025" at bounding box center [510, 335] width 112 height 28
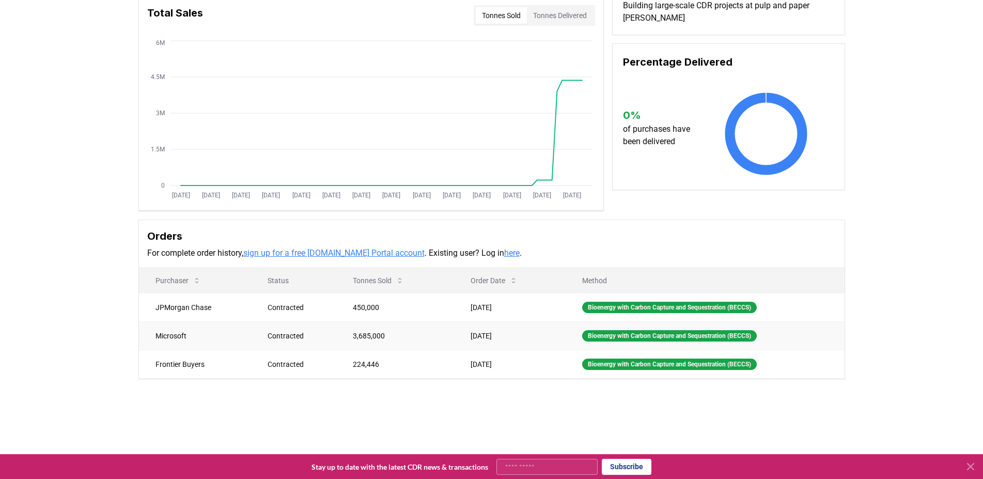
click at [500, 343] on td "Apr 11, 2025" at bounding box center [510, 335] width 112 height 28
click at [502, 342] on td "Apr 11, 2025" at bounding box center [510, 335] width 112 height 28
click at [502, 340] on td "Apr 11, 2025" at bounding box center [510, 335] width 112 height 28
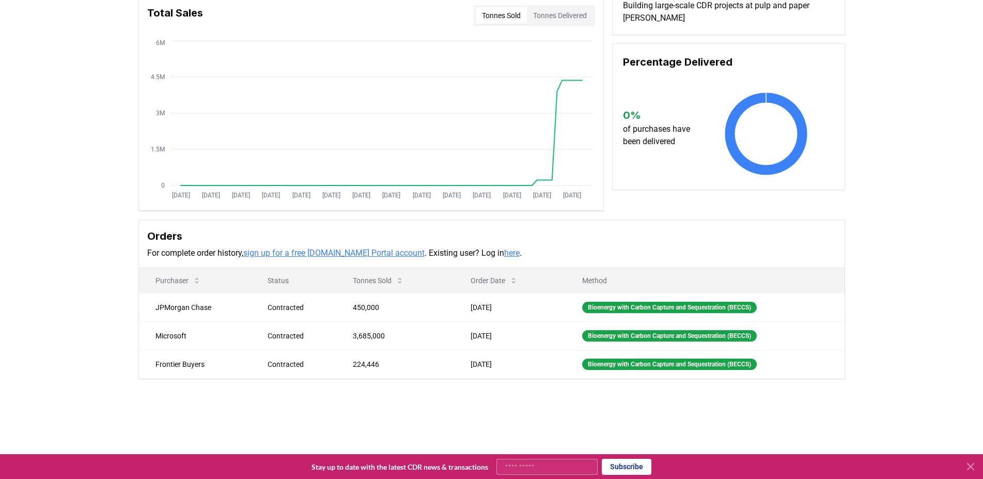
scroll to position [0, 0]
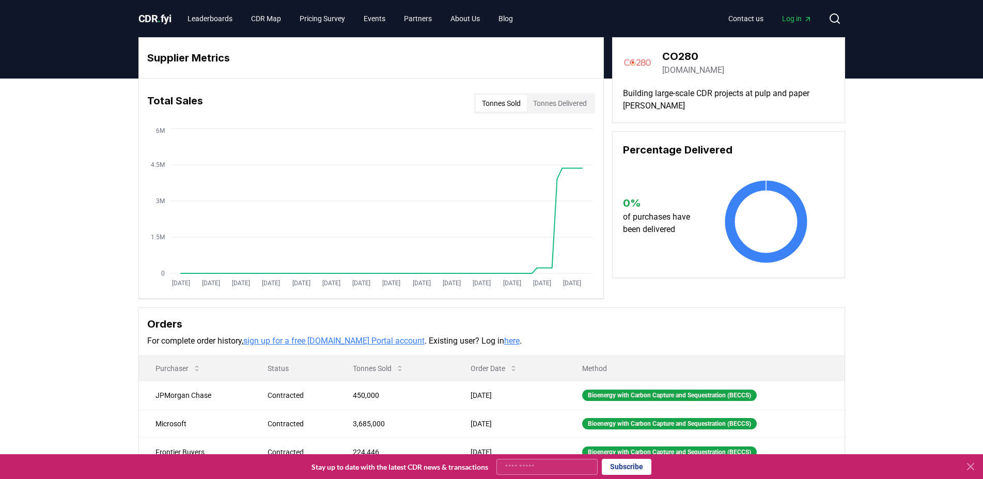
click at [689, 65] on link "co280.com" at bounding box center [693, 70] width 62 height 12
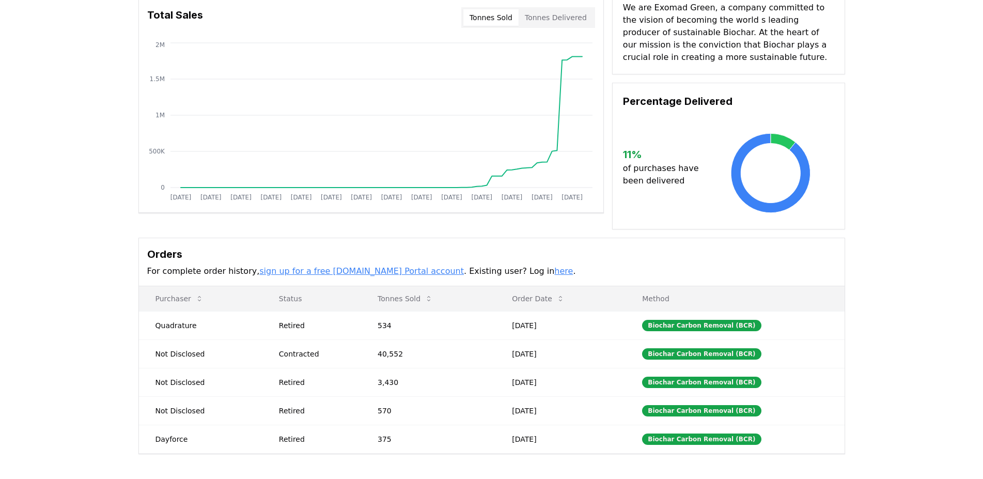
scroll to position [88, 0]
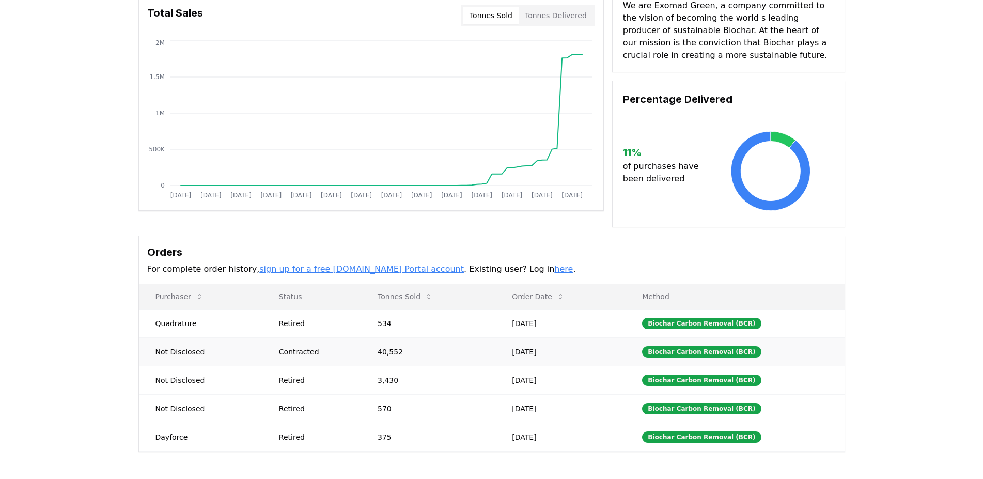
click at [228, 351] on td "Not Disclosed" at bounding box center [200, 351] width 123 height 28
click at [228, 352] on td "Not Disclosed" at bounding box center [200, 351] width 123 height 28
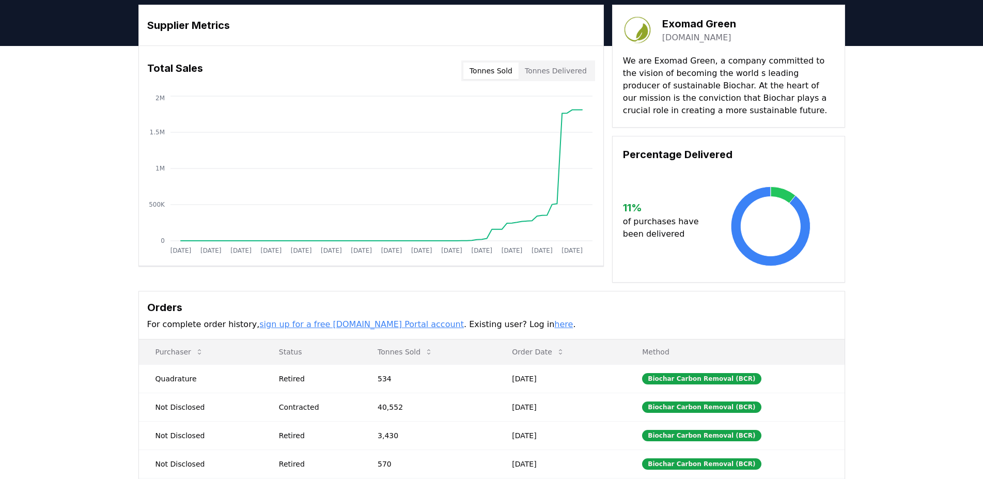
scroll to position [0, 0]
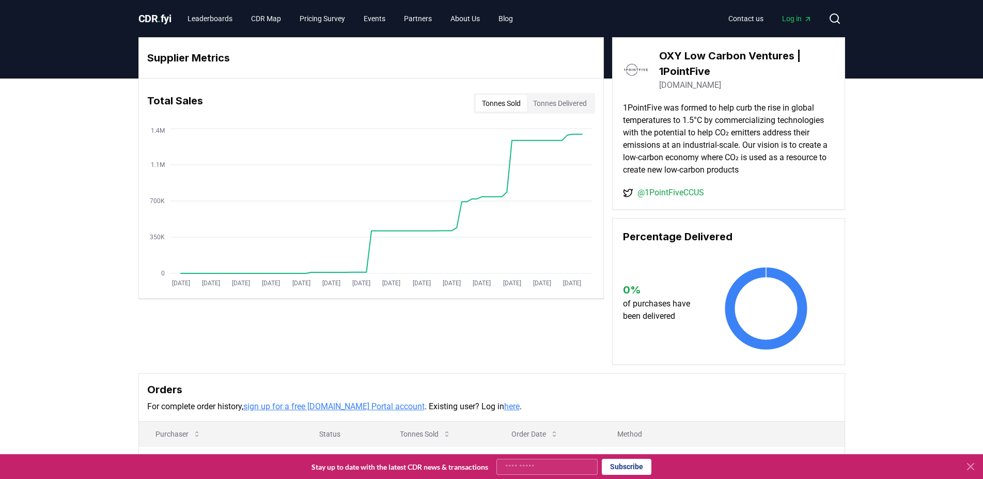
scroll to position [303, 0]
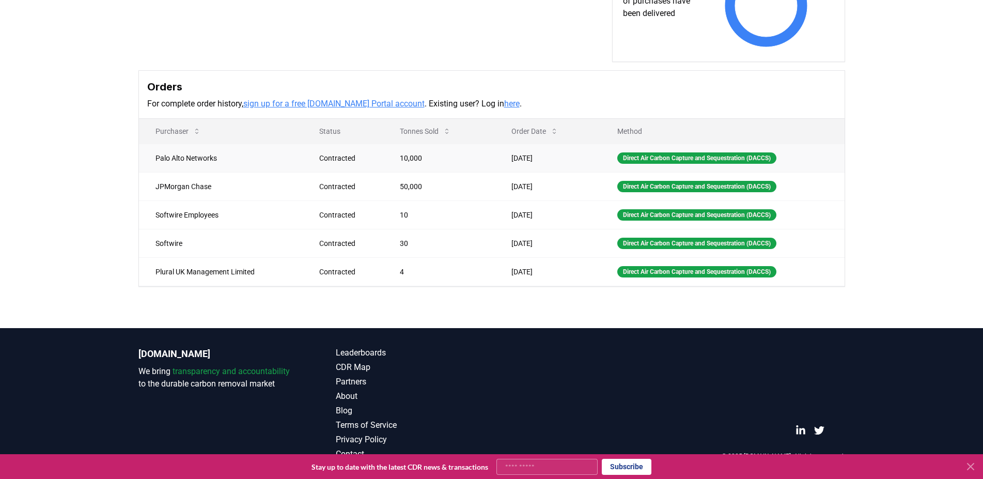
click at [414, 167] on td "10,000" at bounding box center [439, 158] width 112 height 28
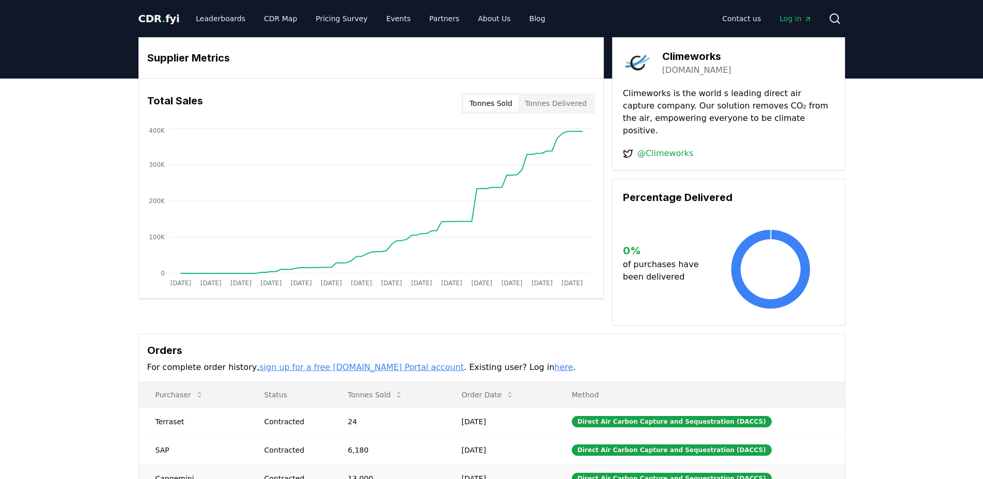
scroll to position [176, 0]
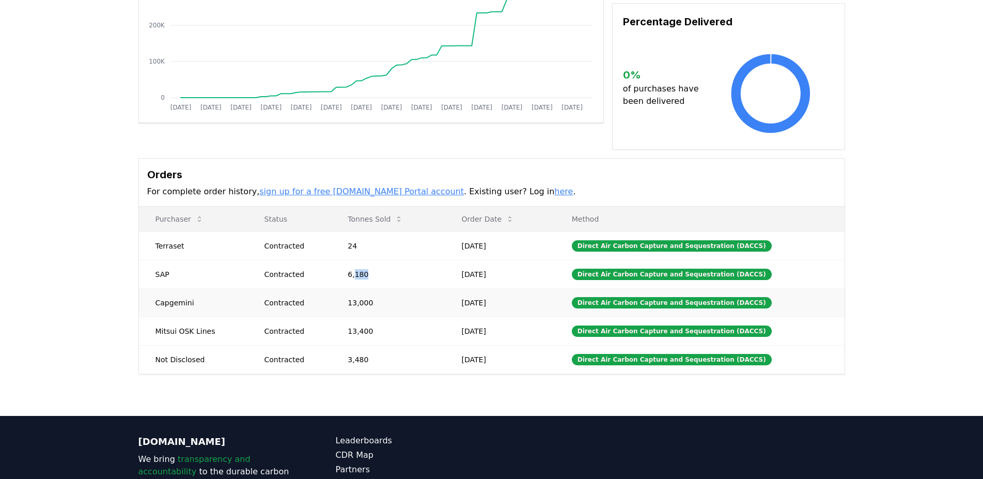
click at [377, 290] on td "13,000" at bounding box center [388, 302] width 114 height 28
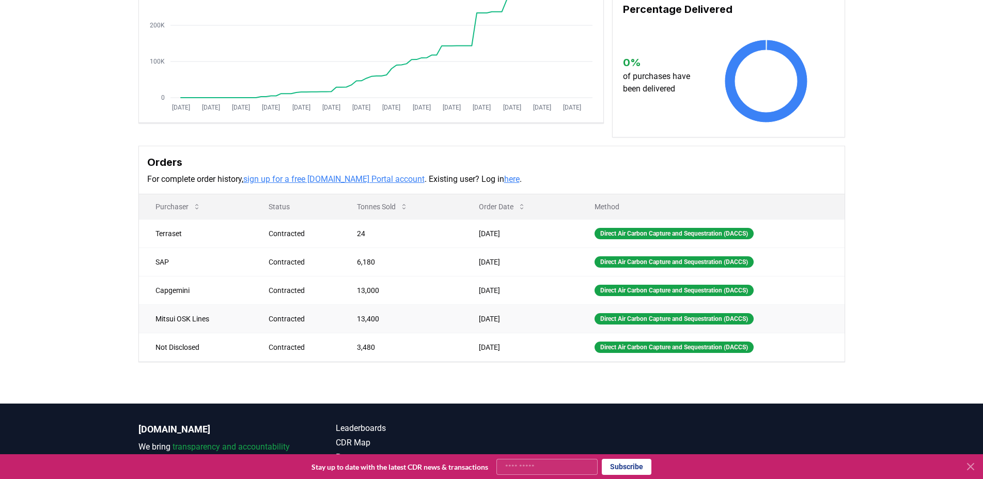
click at [366, 320] on td "13,400" at bounding box center [401, 318] width 122 height 28
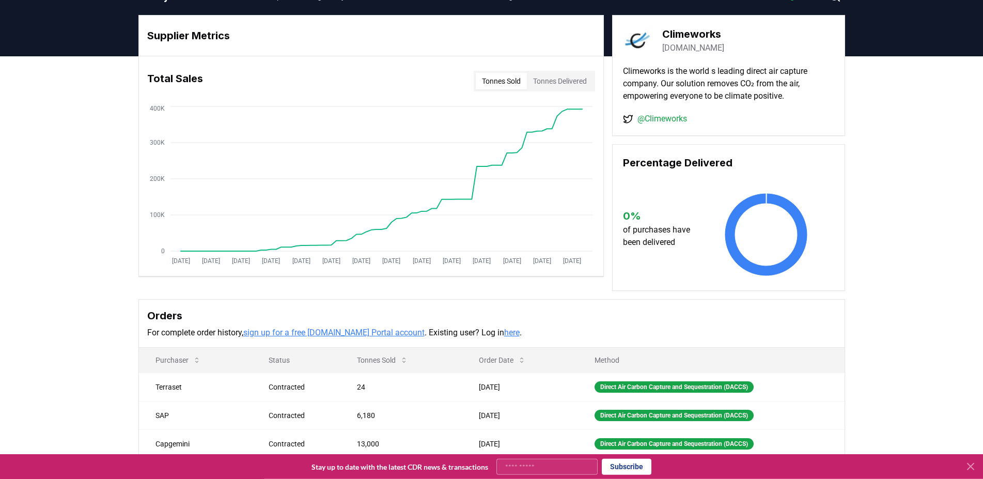
scroll to position [251, 0]
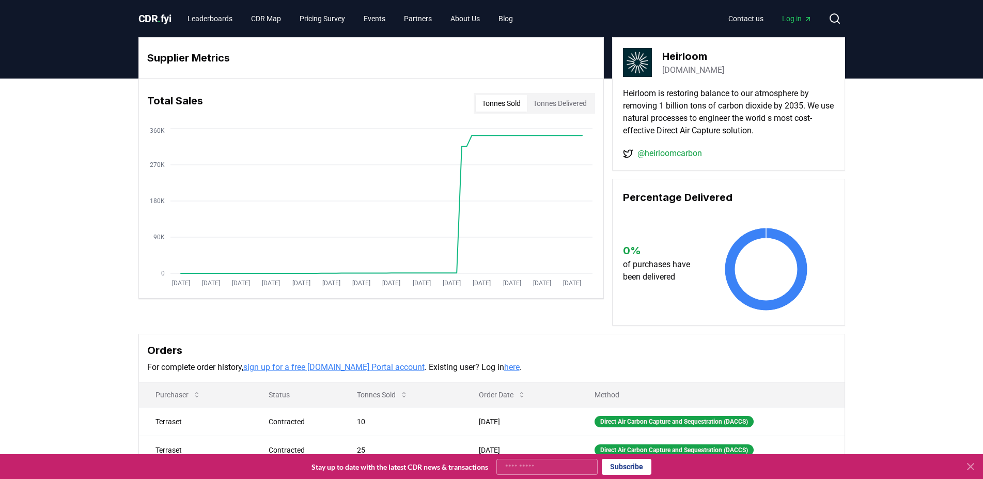
click at [683, 151] on link "@heirloomcarbon" at bounding box center [669, 153] width 65 height 12
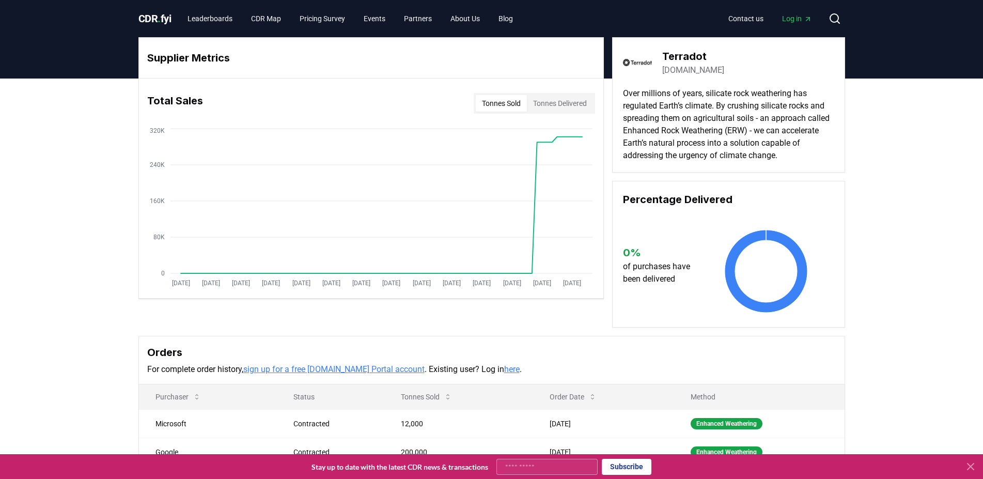
click at [682, 60] on h3 "Terradot" at bounding box center [693, 56] width 62 height 15
click at [696, 65] on link "terradot.earth" at bounding box center [693, 70] width 62 height 12
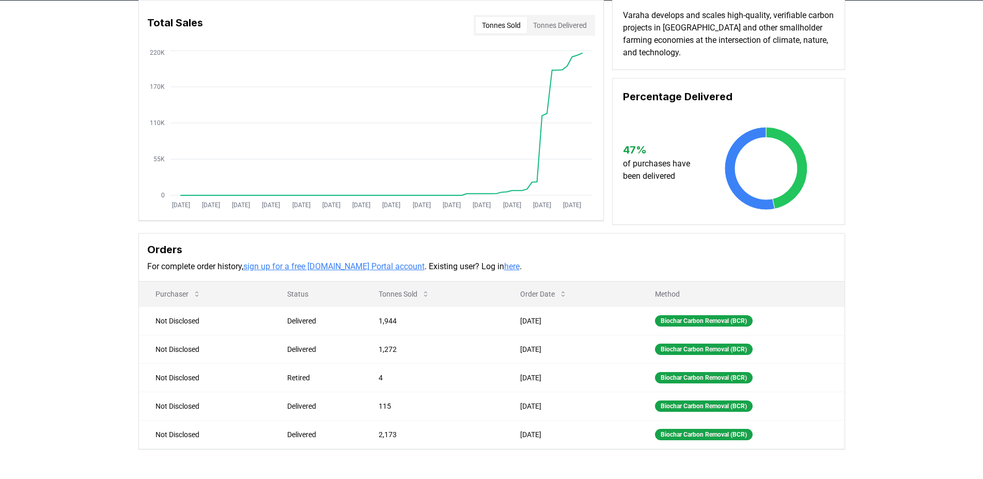
scroll to position [176, 0]
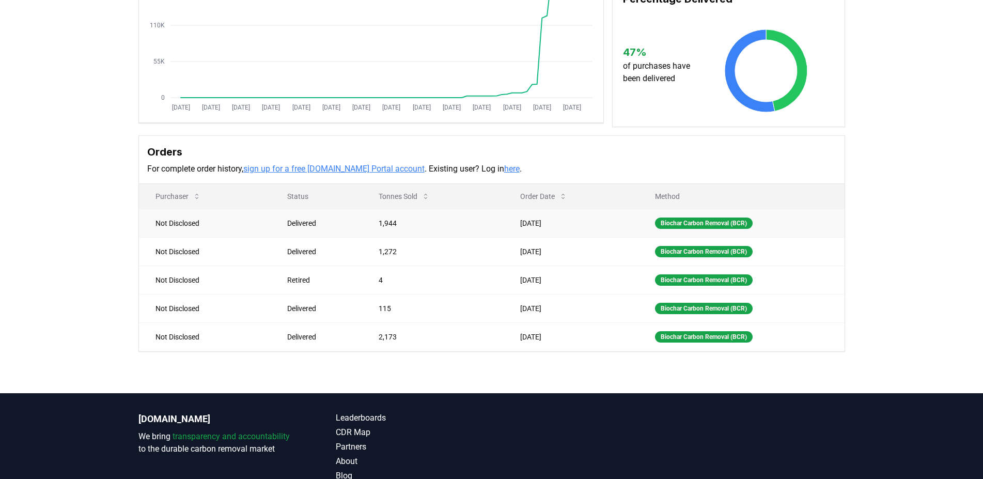
click at [390, 227] on td "1,944" at bounding box center [433, 223] width 142 height 28
click at [393, 252] on td "1,272" at bounding box center [433, 251] width 142 height 28
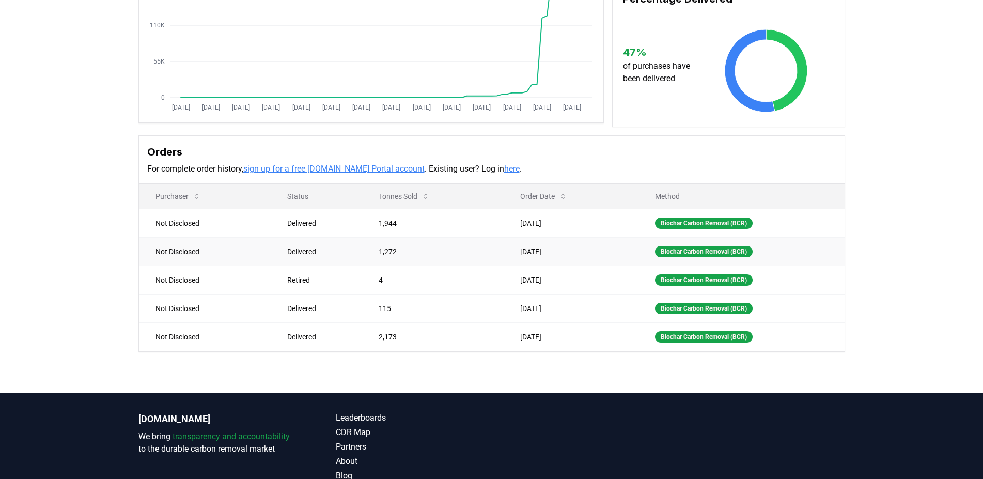
click at [393, 252] on td "1,272" at bounding box center [433, 251] width 142 height 28
click at [472, 272] on td "4" at bounding box center [433, 279] width 142 height 28
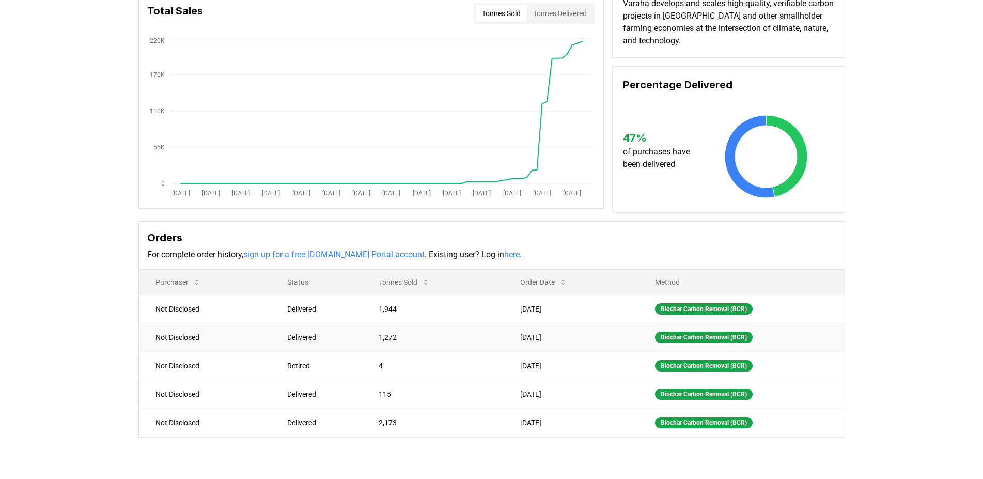
scroll to position [0, 0]
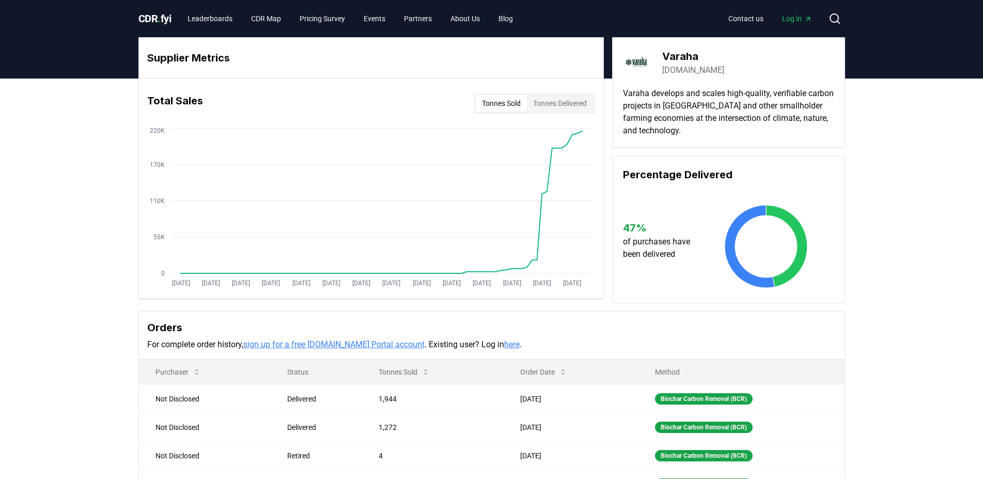
click at [558, 116] on div "Total Sales Tonnes Sold Tonnes Delivered" at bounding box center [371, 103] width 464 height 37
click at [563, 107] on button "Tonnes Delivered" at bounding box center [560, 103] width 66 height 17
click at [508, 108] on button "Tonnes Sold" at bounding box center [501, 103] width 51 height 17
